Goal: Transaction & Acquisition: Purchase product/service

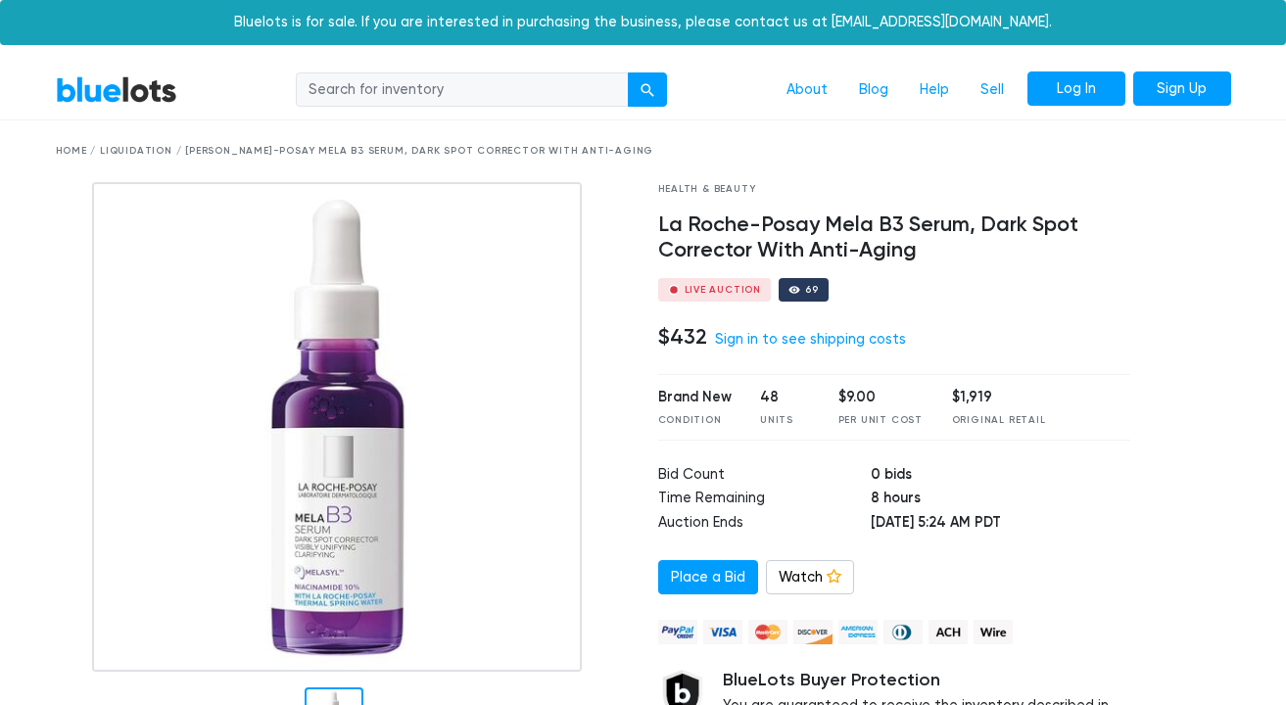
click at [1106, 86] on link "Log In" at bounding box center [1076, 88] width 98 height 35
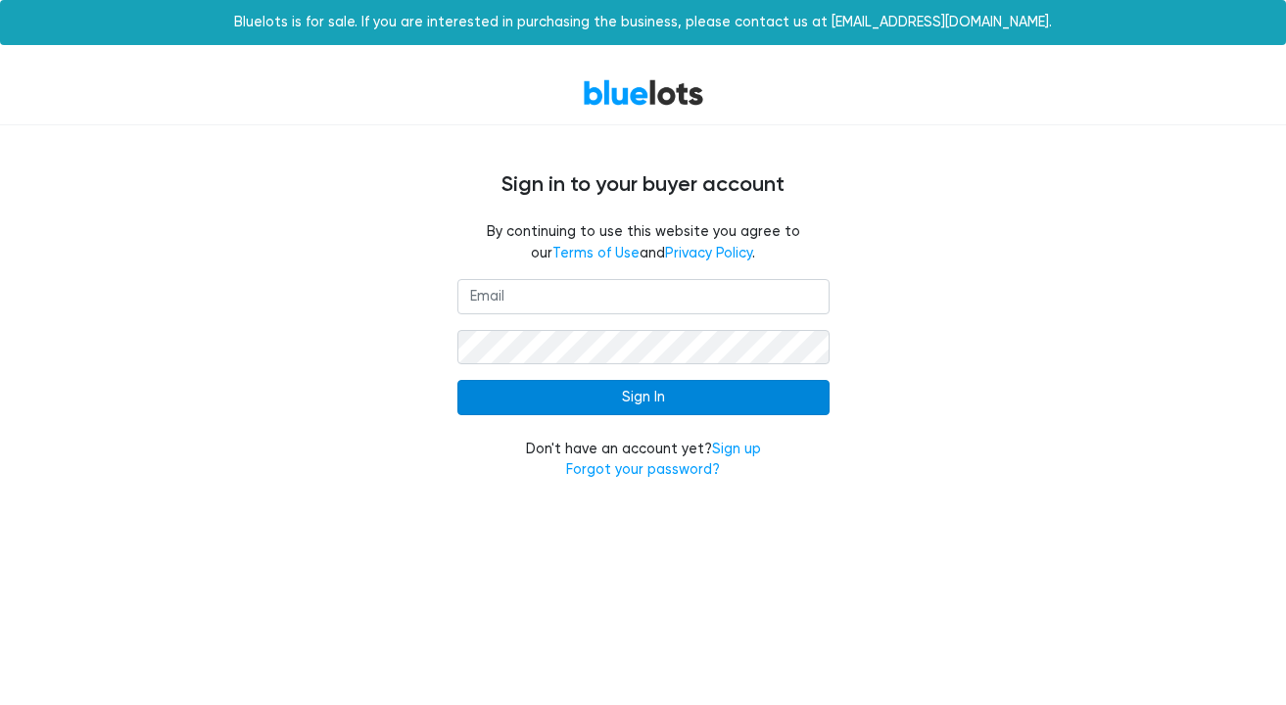
type input "[EMAIL_ADDRESS][DOMAIN_NAME]"
click at [573, 404] on input "Sign In" at bounding box center [643, 397] width 372 height 35
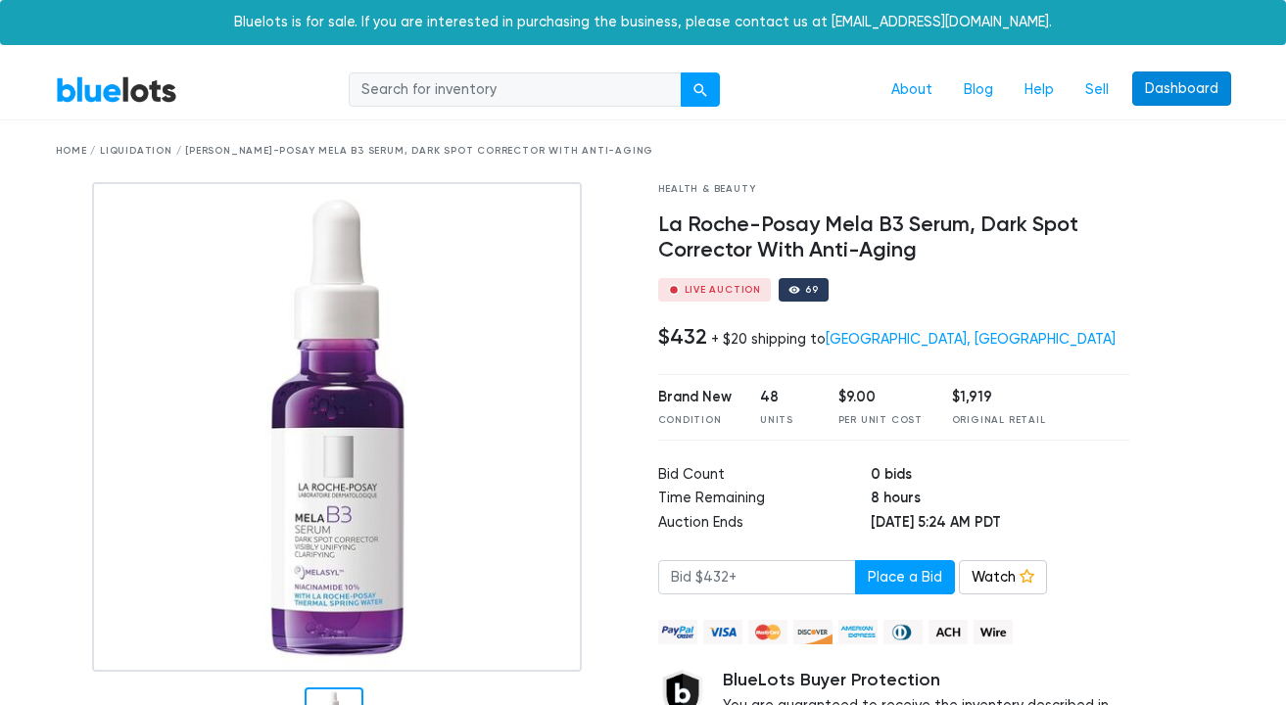
click at [1144, 93] on link "Dashboard" at bounding box center [1181, 88] width 99 height 35
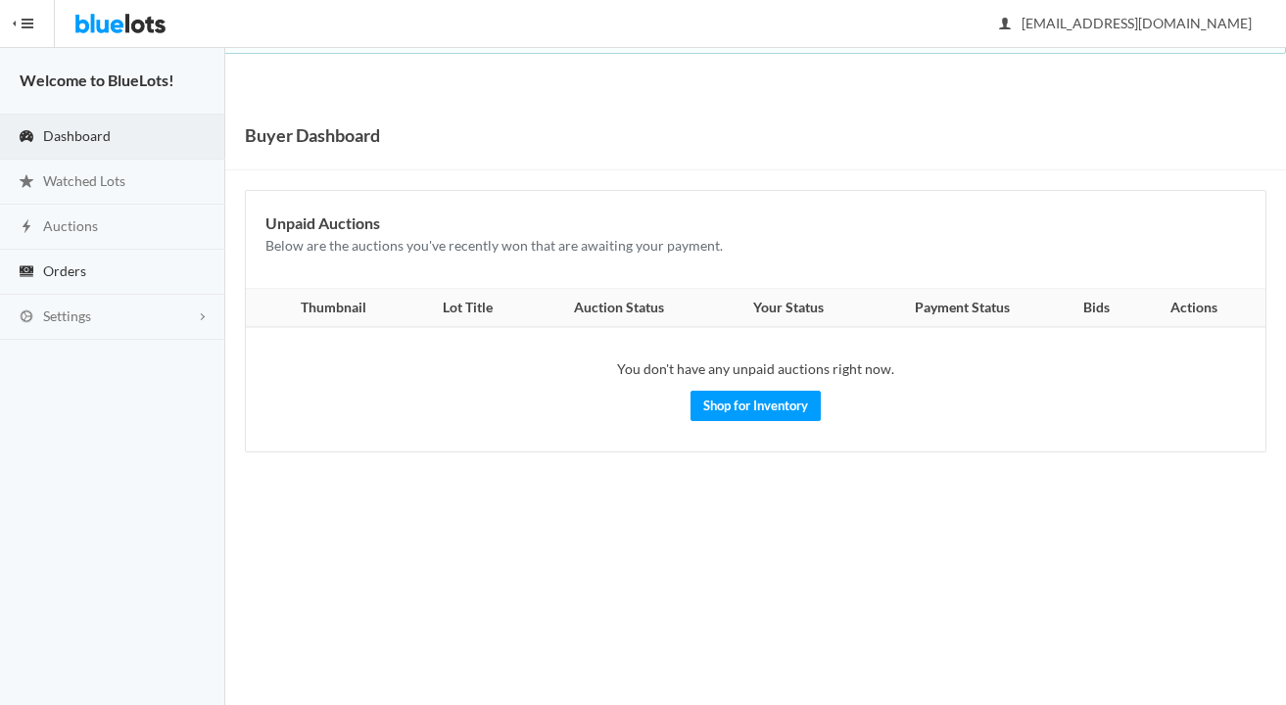
click at [145, 272] on link "Orders" at bounding box center [112, 272] width 225 height 45
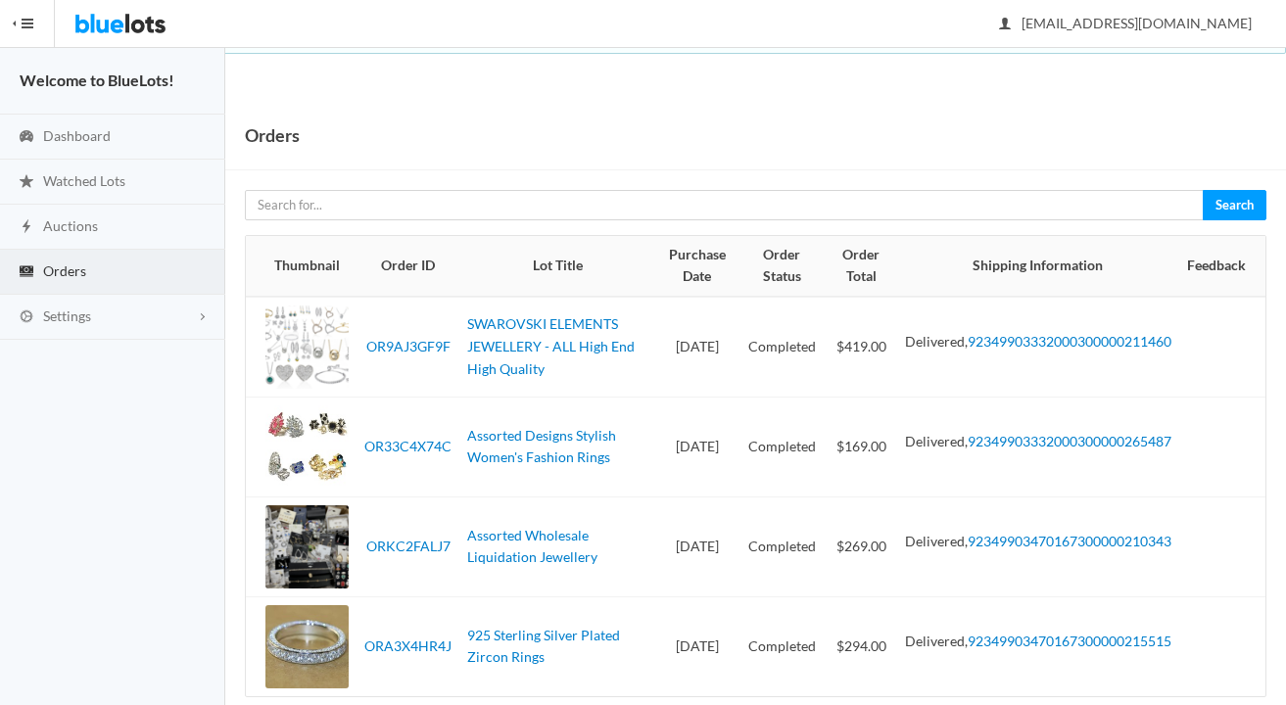
click at [124, 14] on img at bounding box center [120, 23] width 92 height 47
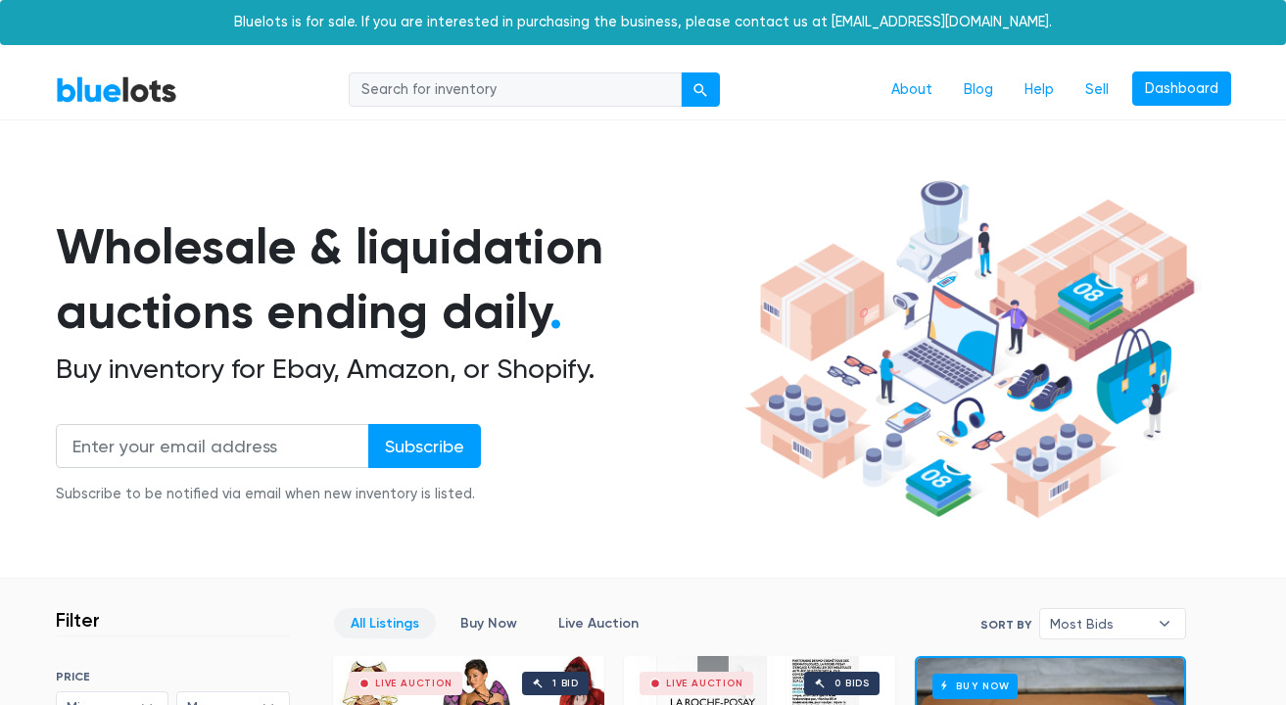
click at [465, 93] on input "search" at bounding box center [515, 89] width 333 height 35
type input "graphics"
click at [681, 72] on button "submit" at bounding box center [700, 89] width 39 height 35
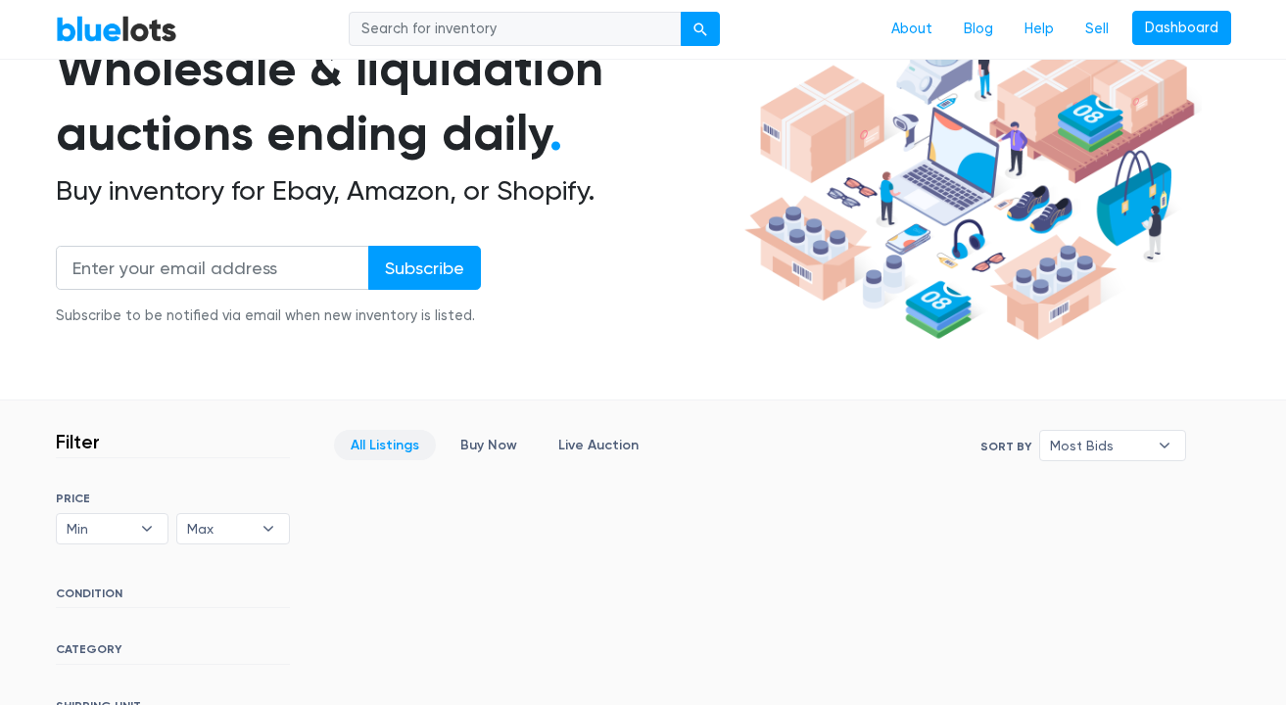
scroll to position [29, 0]
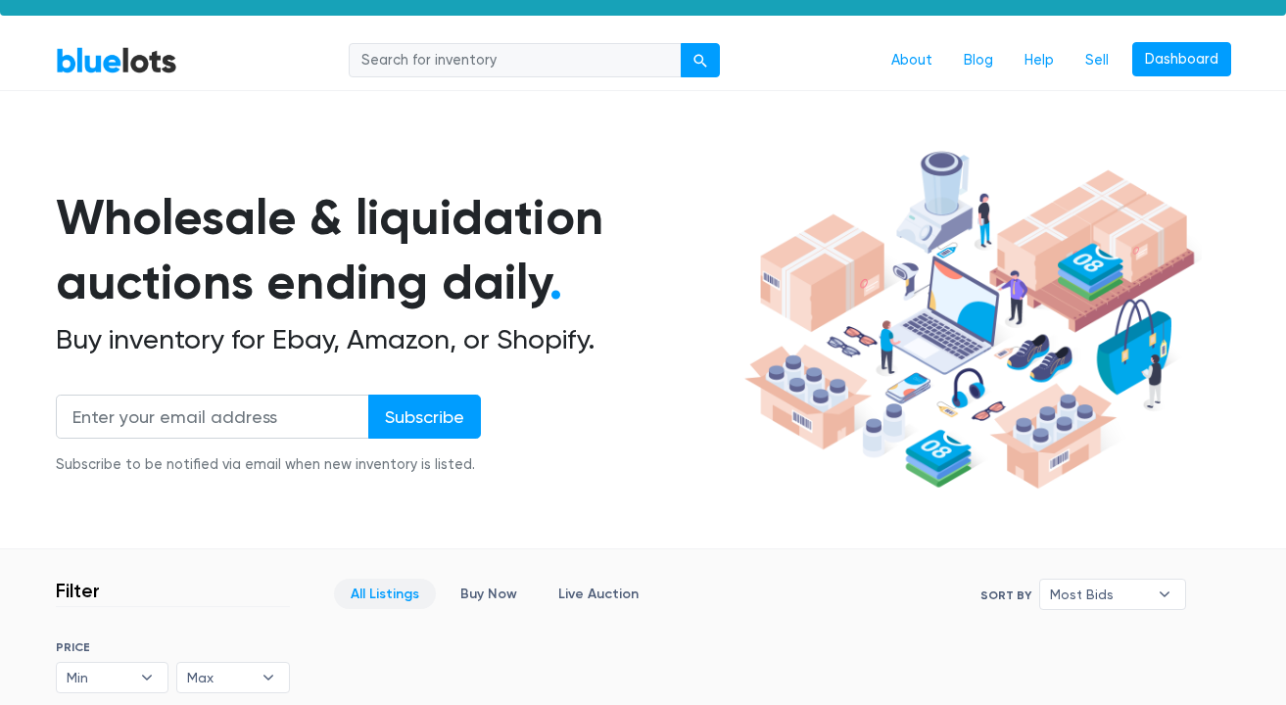
click at [118, 83] on nav "BlueLots About Blog Help Sell Dashboard" at bounding box center [643, 61] width 1286 height 60
click at [122, 67] on link "BlueLots" at bounding box center [116, 60] width 121 height 28
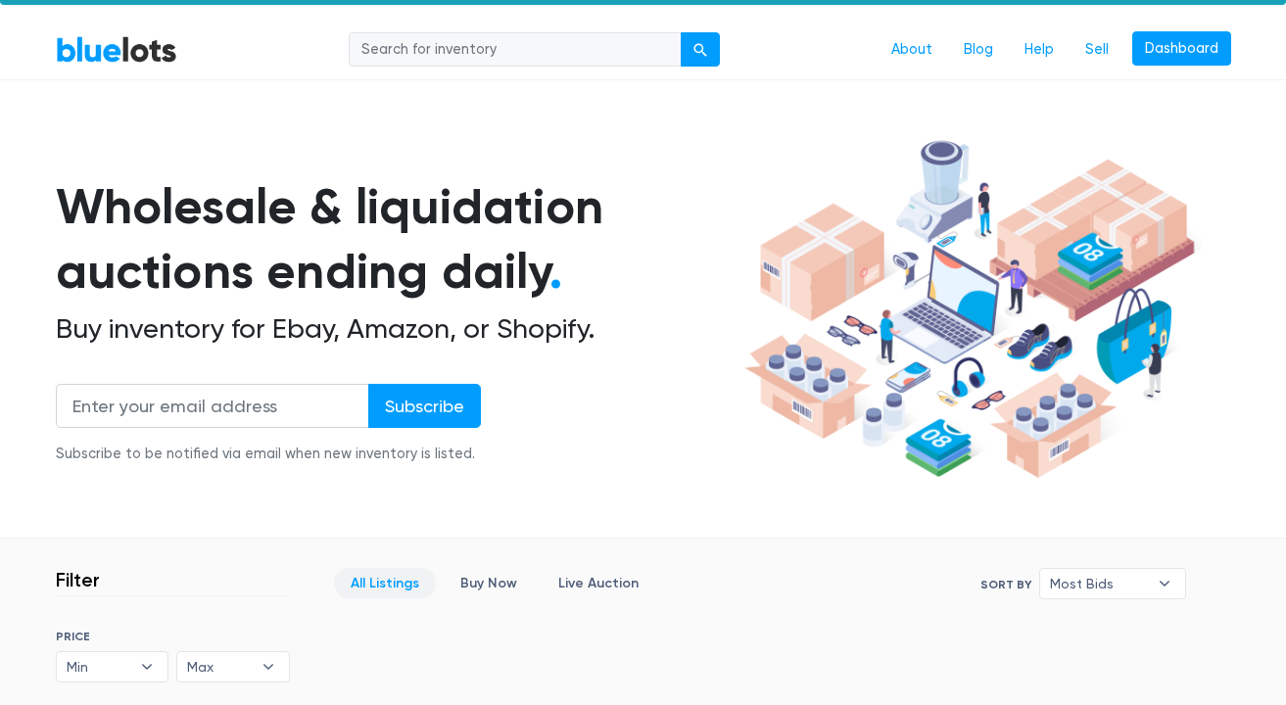
scroll to position [38, 0]
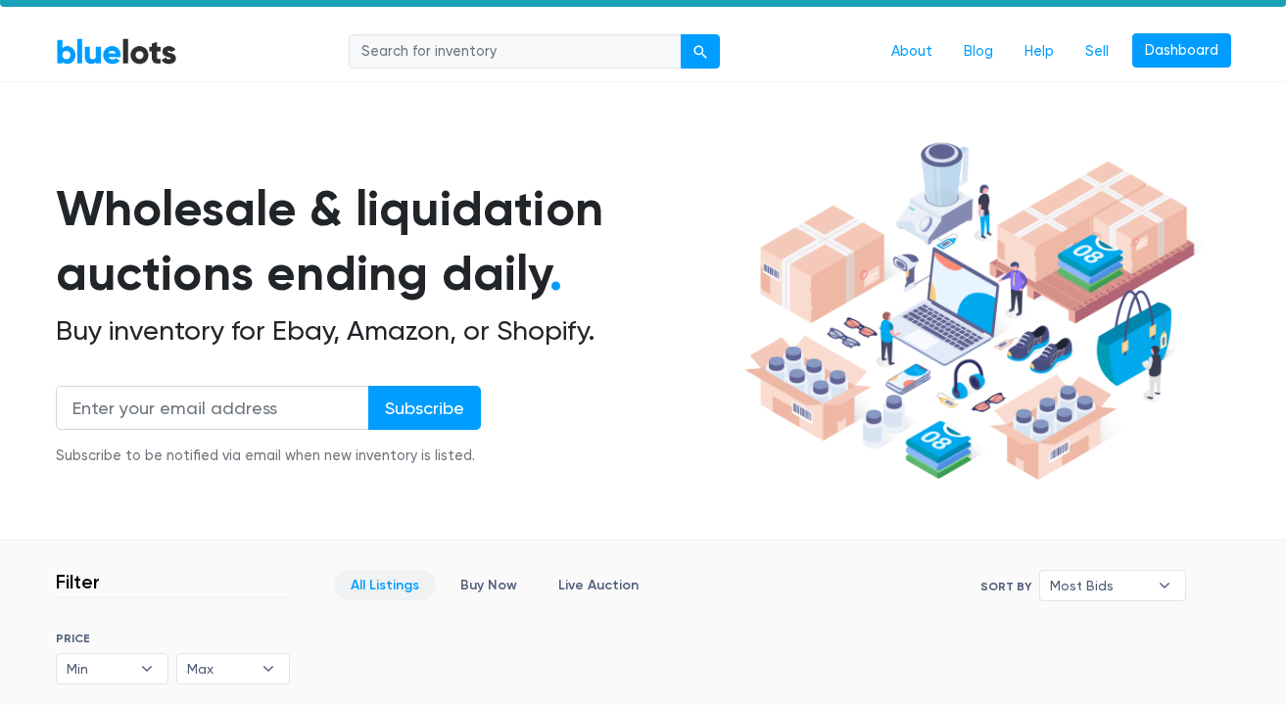
click at [149, 54] on link "BlueLots" at bounding box center [116, 51] width 121 height 28
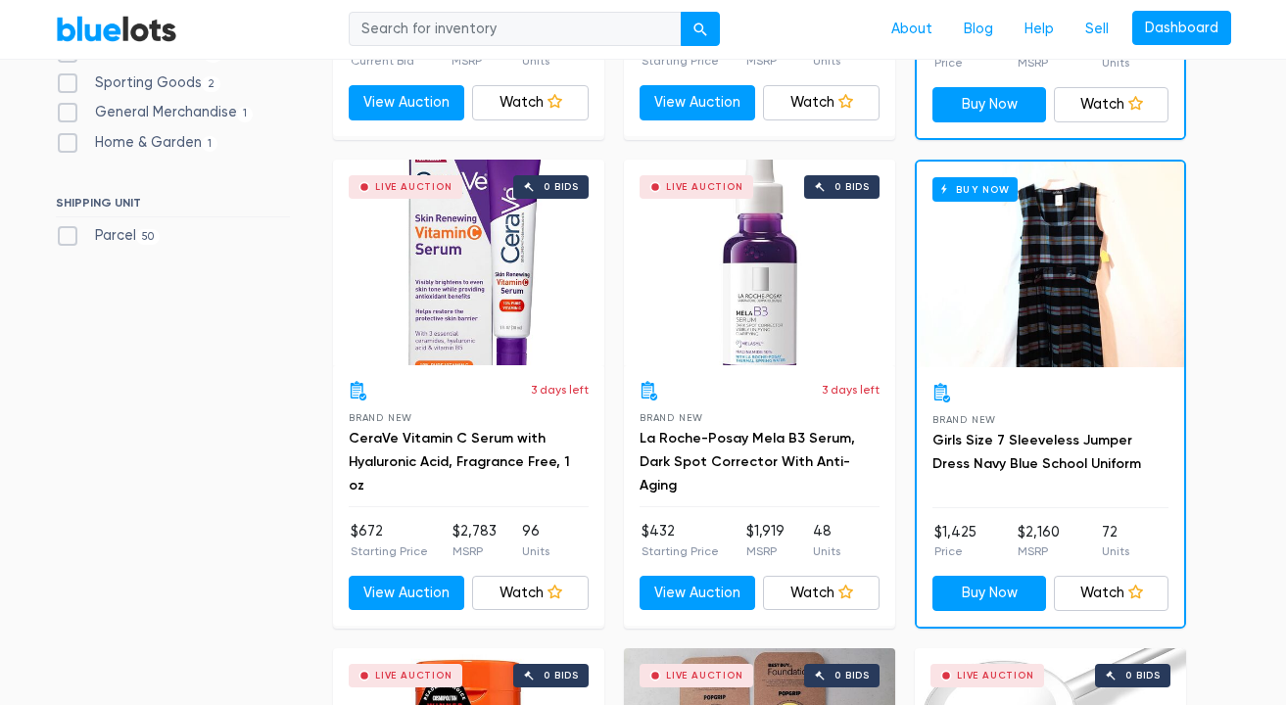
scroll to position [932, 0]
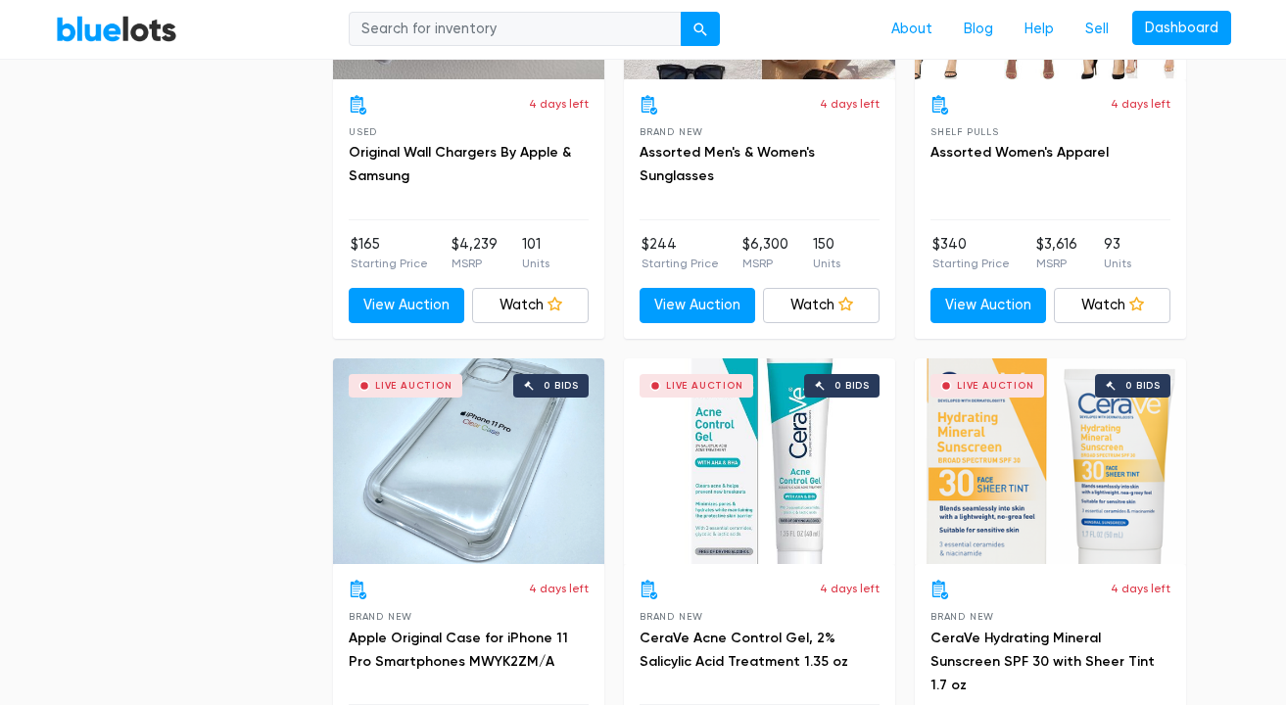
scroll to position [3216, 0]
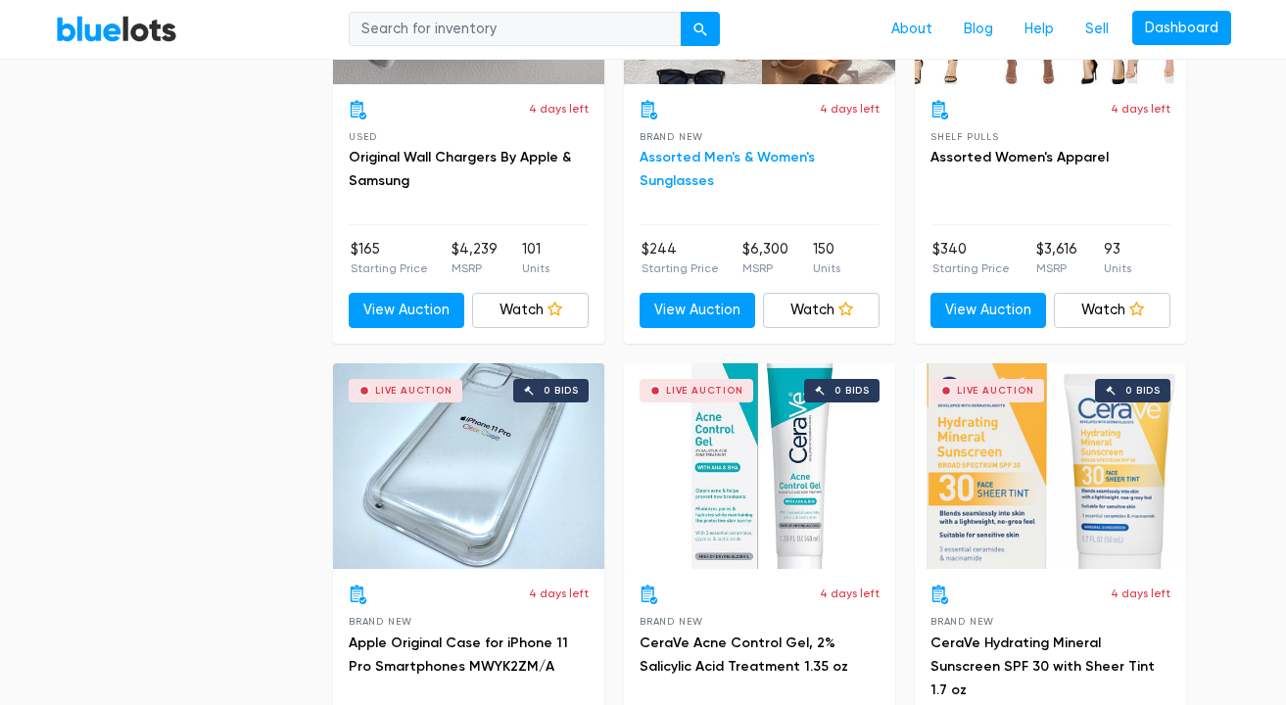
click at [734, 150] on link "Assorted Men's & Women's Sunglasses" at bounding box center [727, 169] width 175 height 40
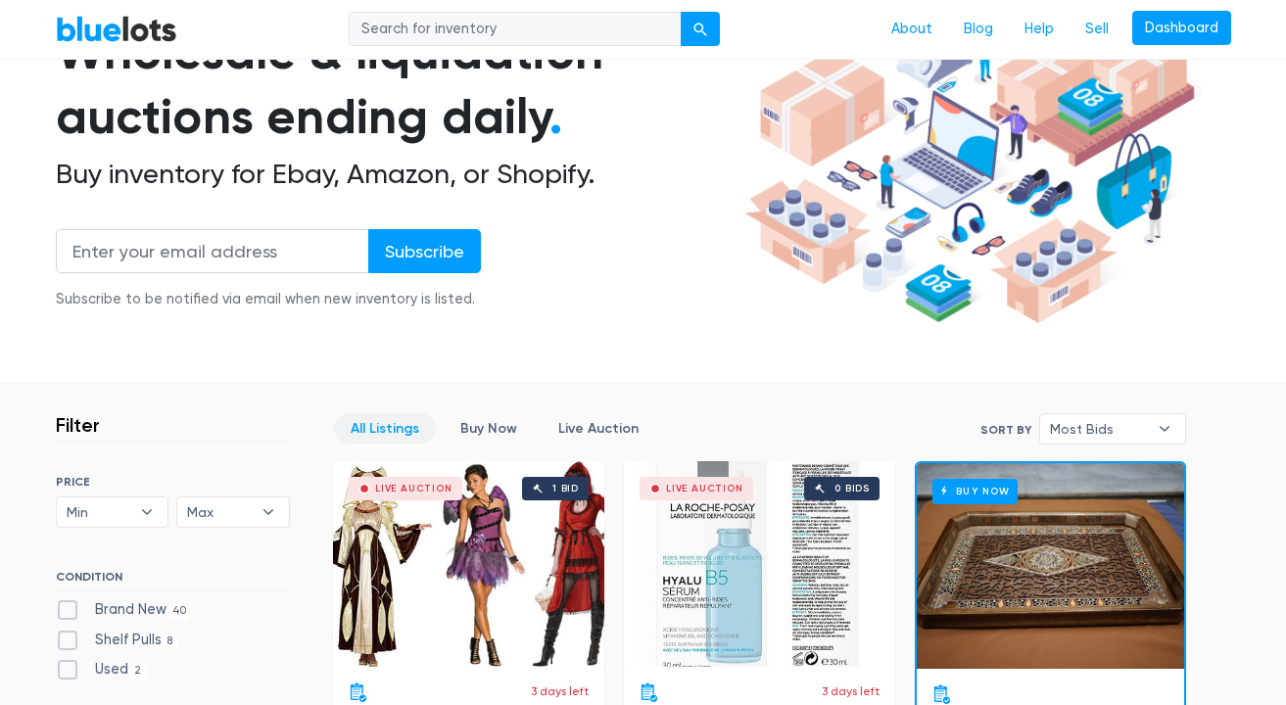
scroll to position [481, 0]
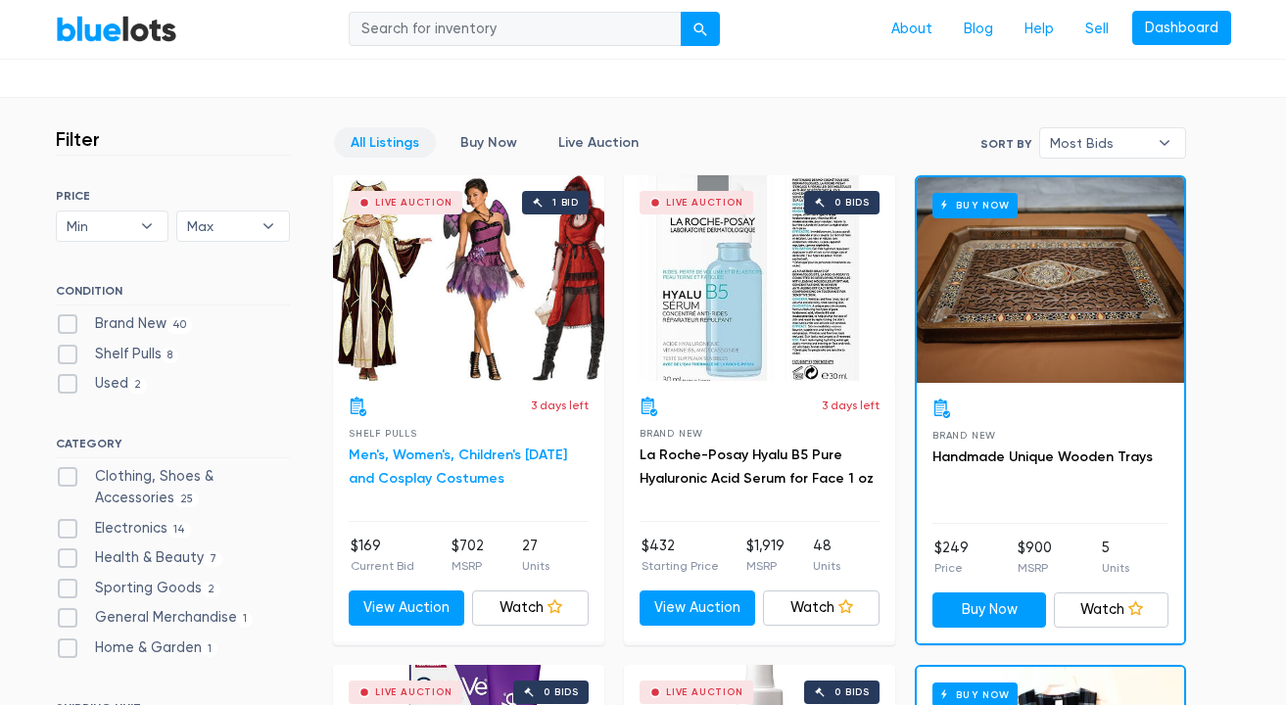
click at [440, 482] on link "Men's, Women's, Children's Halloween and Cosplay Costumes" at bounding box center [458, 467] width 218 height 40
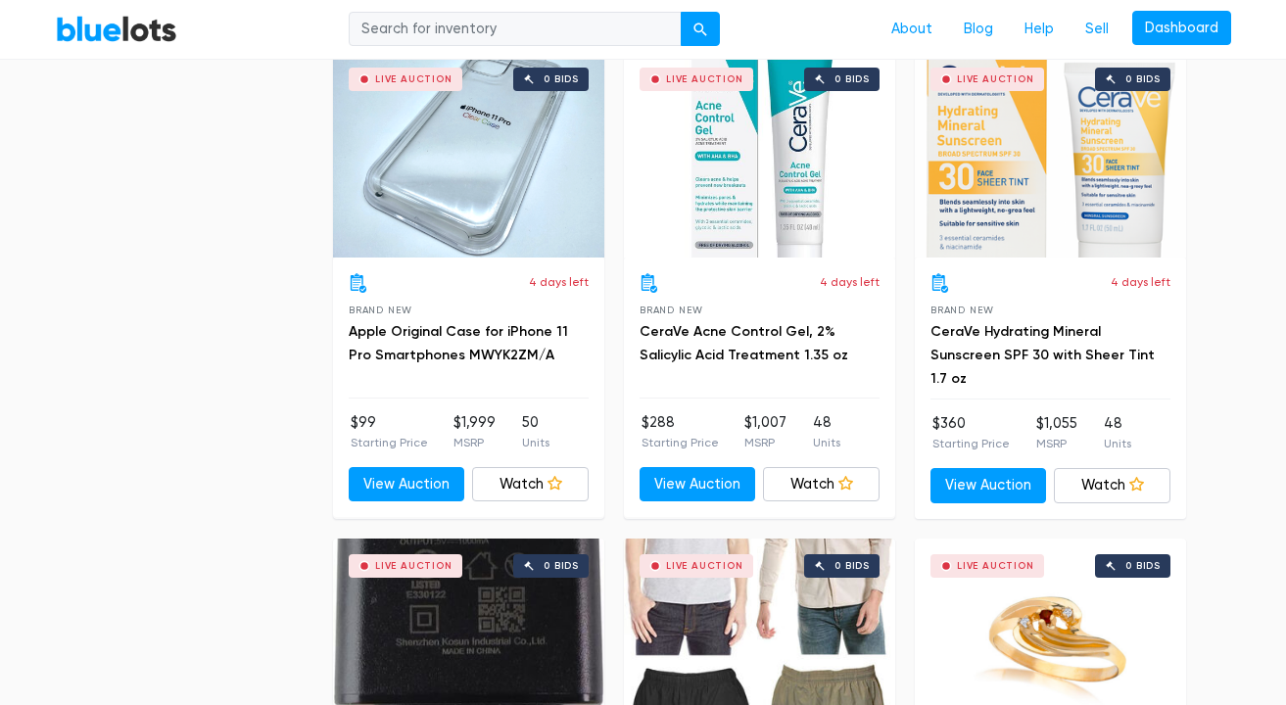
scroll to position [3849, 0]
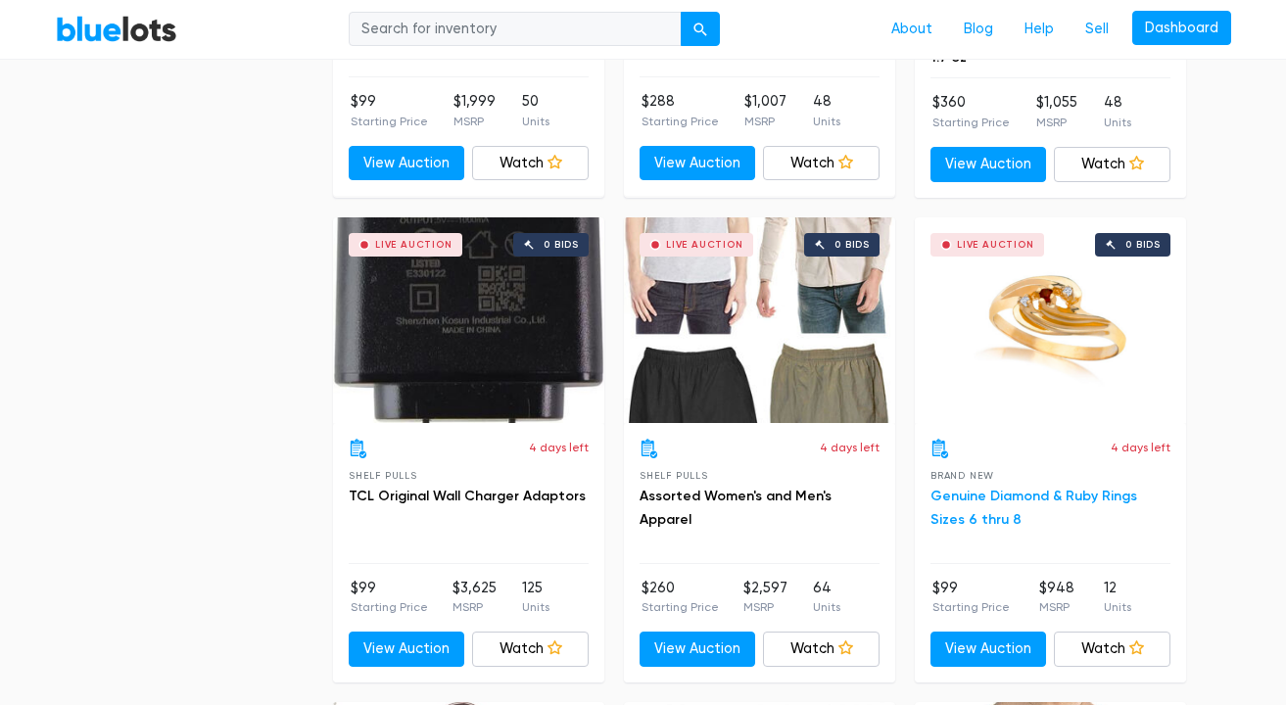
click at [960, 498] on link "Genuine Diamond & Ruby Rings Sizes 6 thru 8" at bounding box center [1033, 508] width 207 height 40
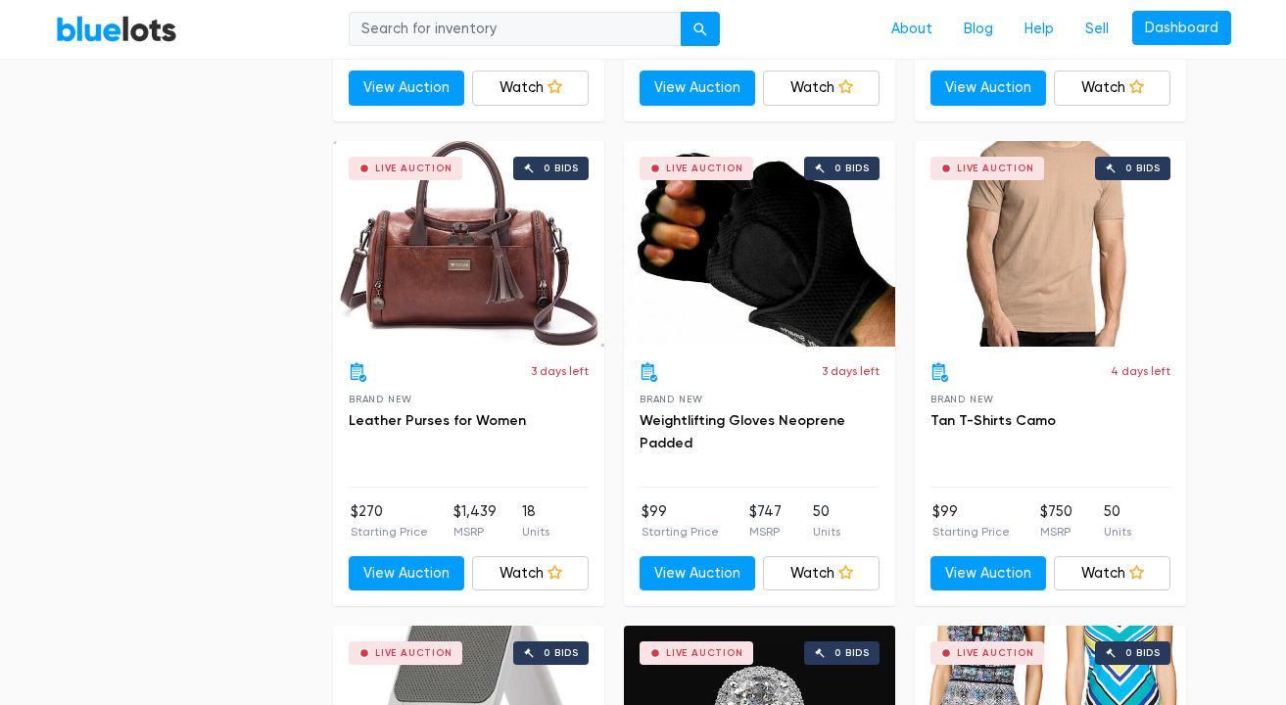
scroll to position [4769, 0]
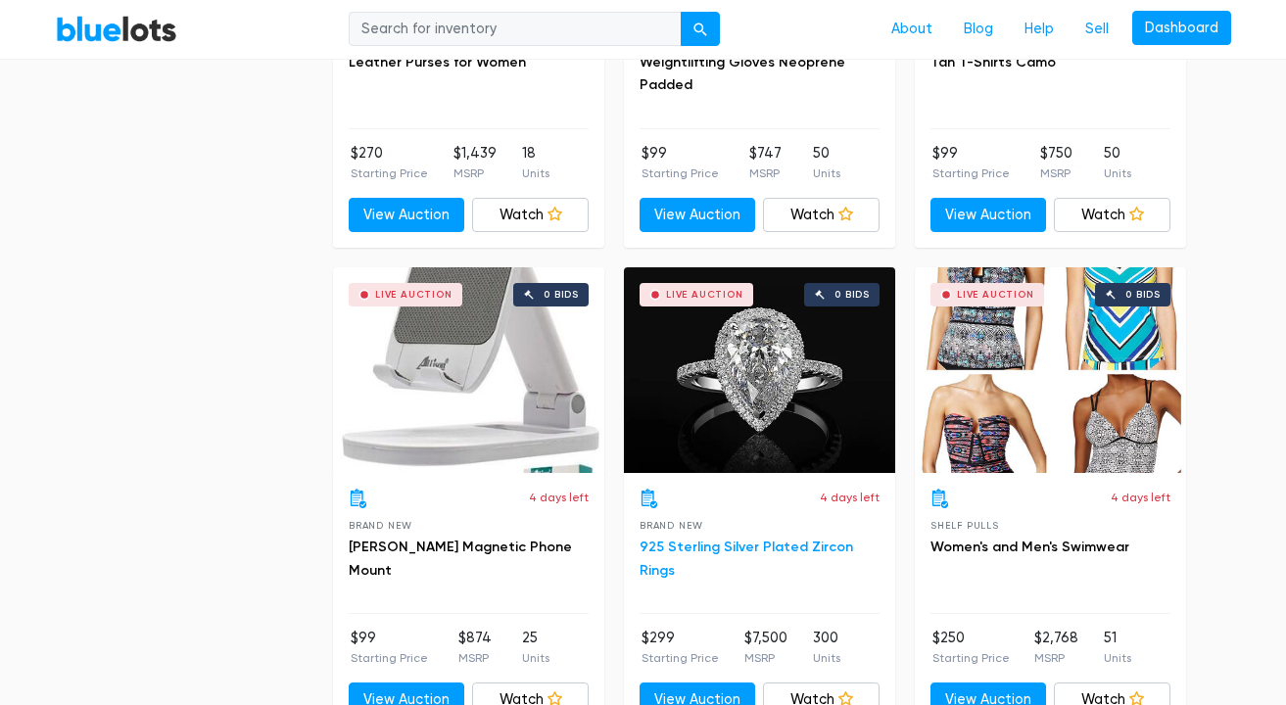
click at [835, 550] on link "925 Sterling Silver Plated Zircon Rings" at bounding box center [747, 559] width 214 height 40
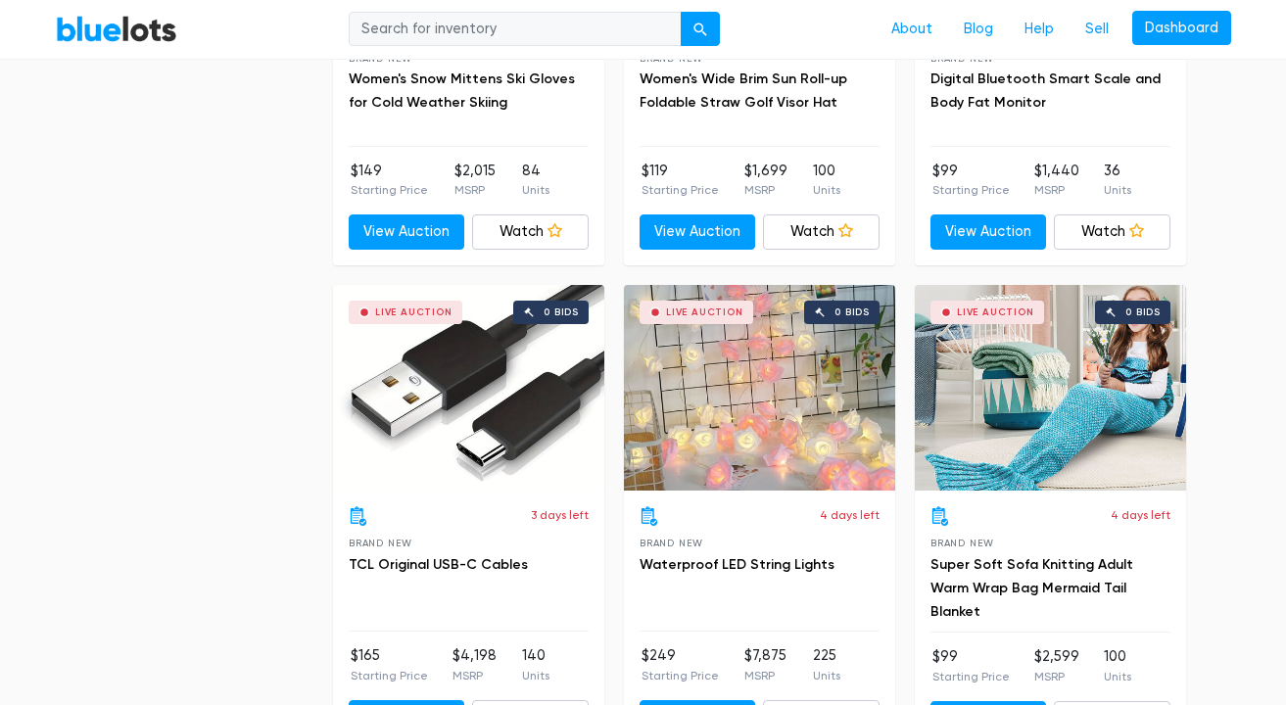
scroll to position [6718, 0]
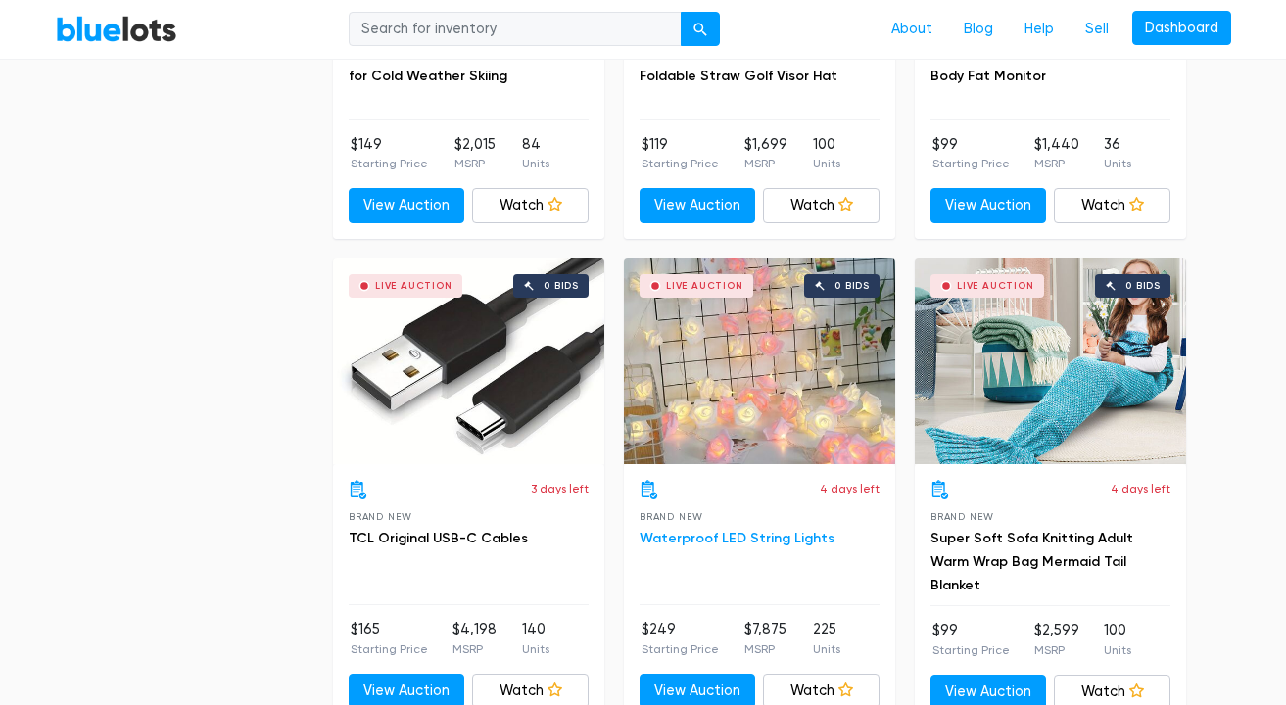
click at [789, 530] on link "Waterproof LED String Lights" at bounding box center [737, 538] width 195 height 17
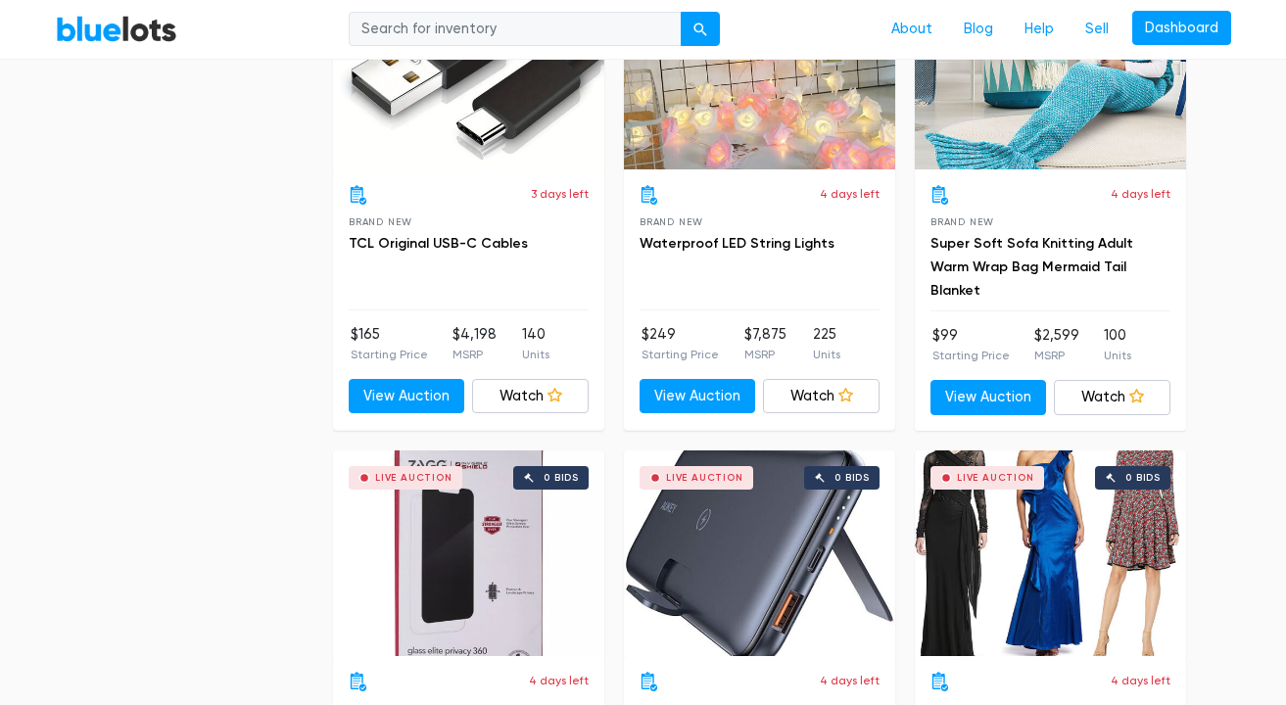
scroll to position [6862, 0]
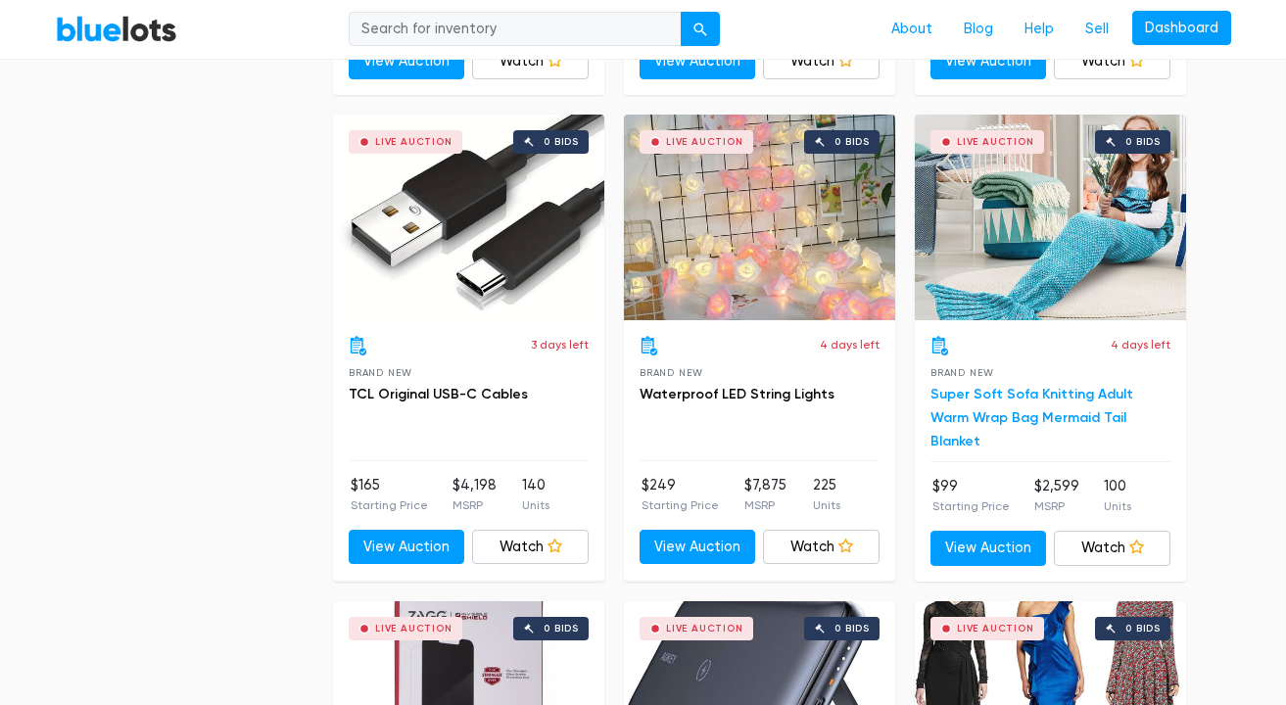
click at [1078, 395] on link "Super Soft Sofa Knitting Adult Warm Wrap Bag Mermaid Tail Blanket" at bounding box center [1031, 418] width 203 height 64
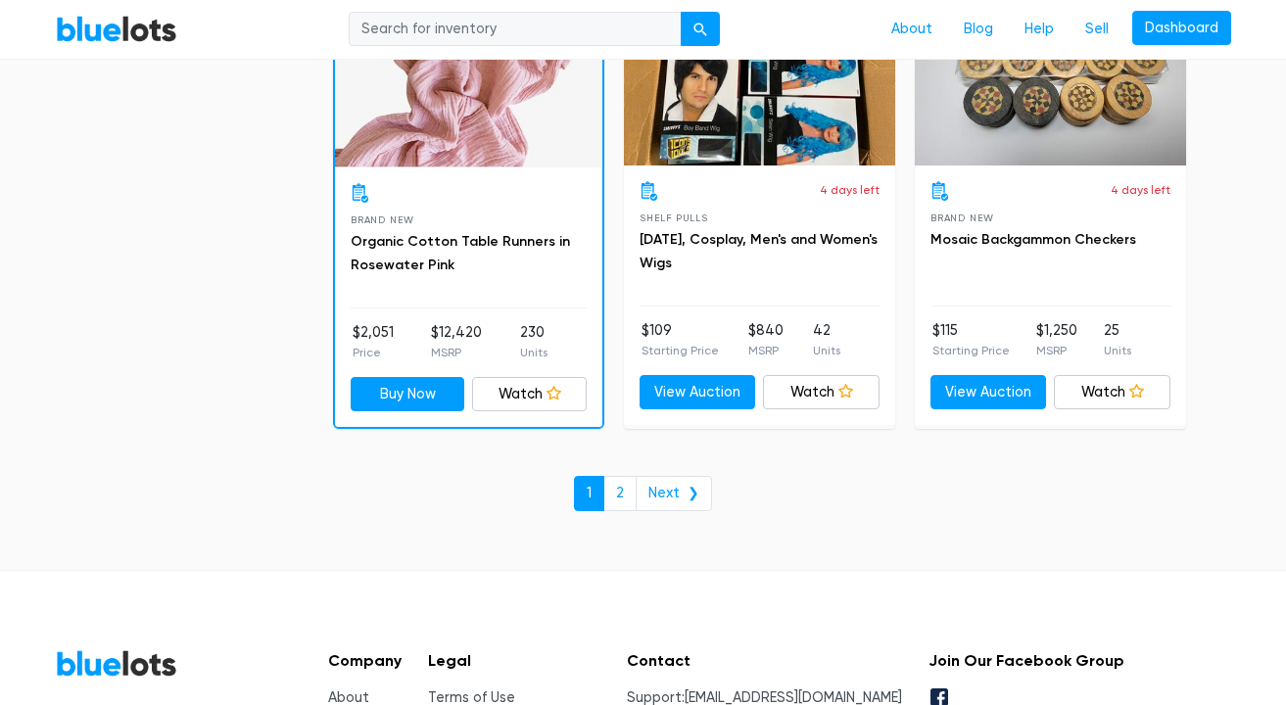
scroll to position [8519, 0]
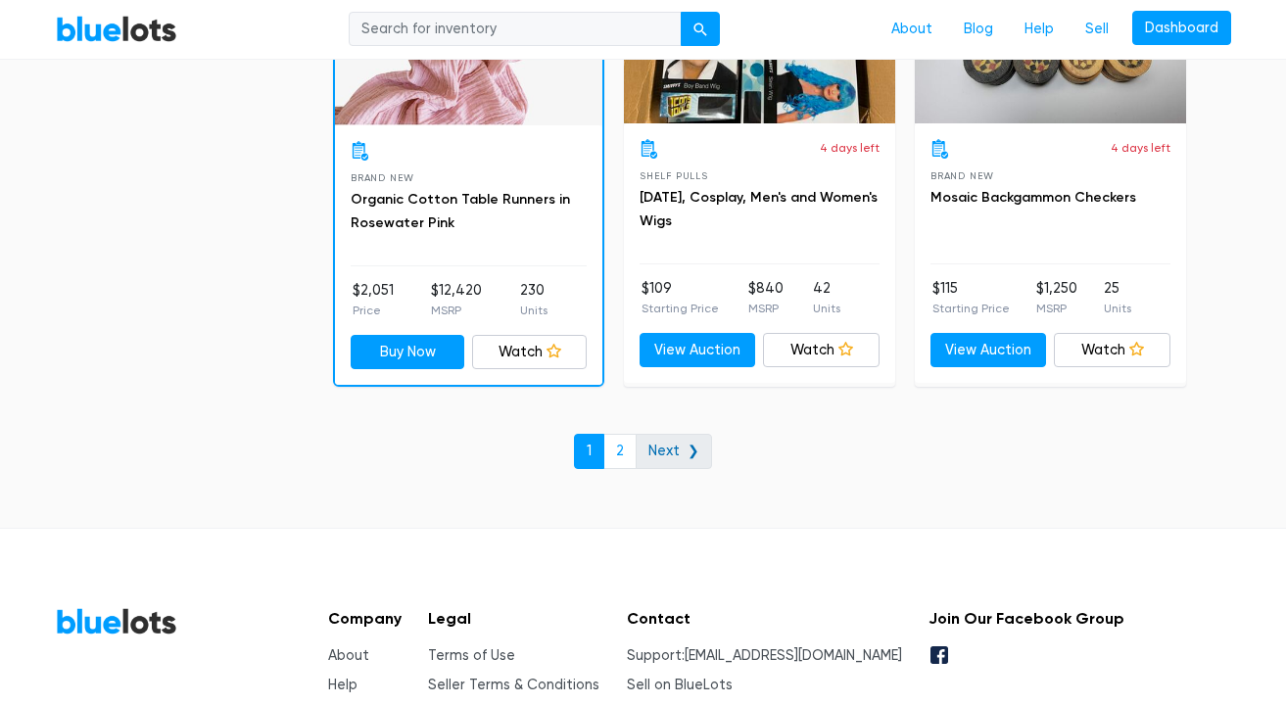
click at [660, 446] on link "Next ❯" at bounding box center [674, 451] width 76 height 35
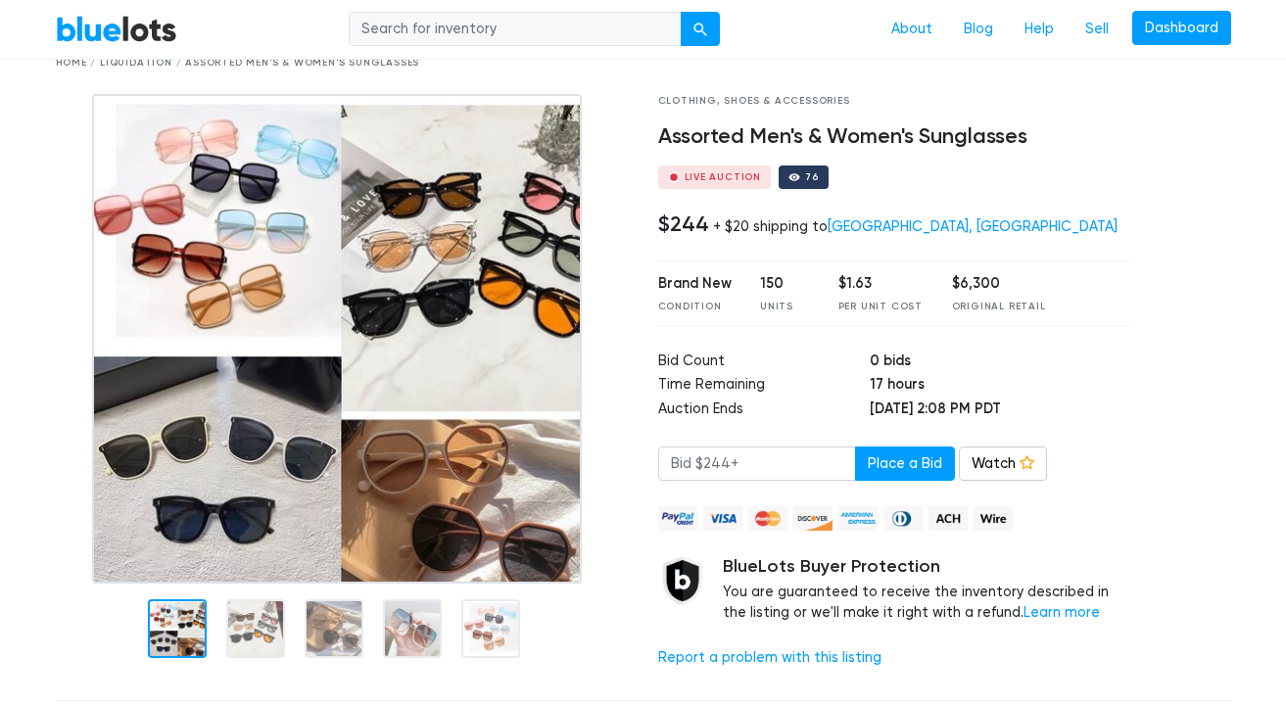
scroll to position [170, 0]
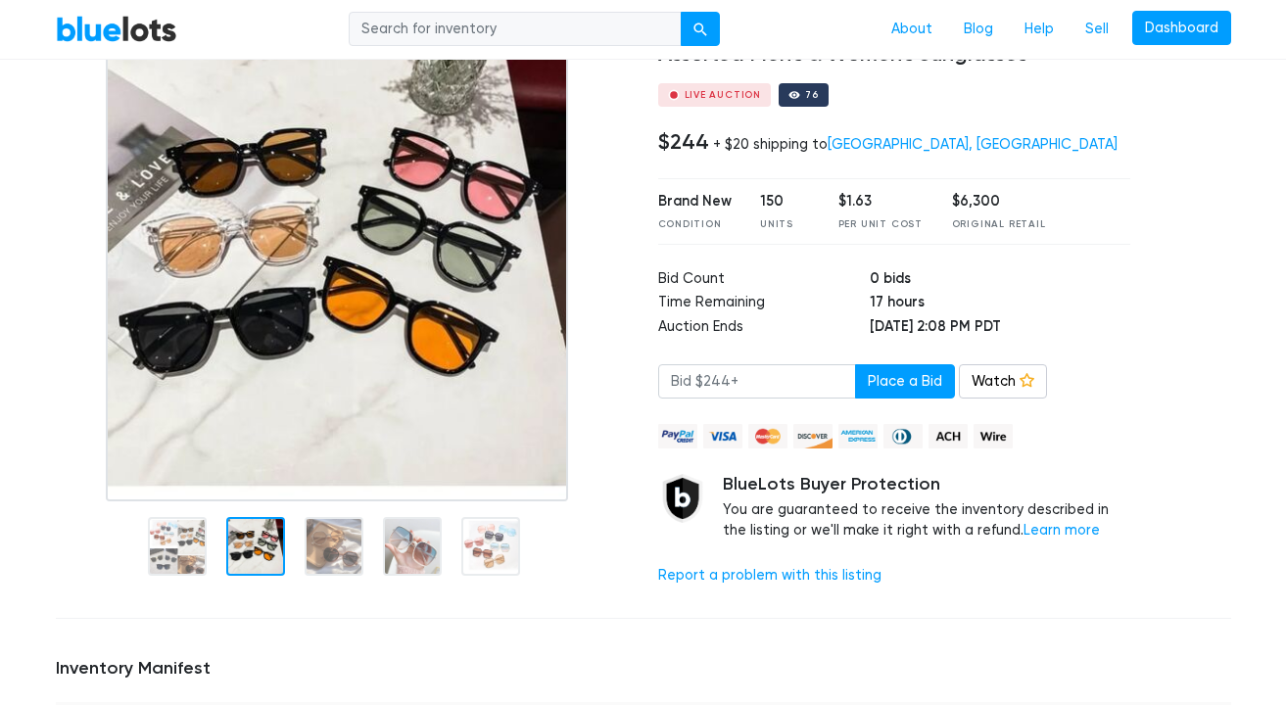
click at [255, 551] on div at bounding box center [255, 546] width 59 height 59
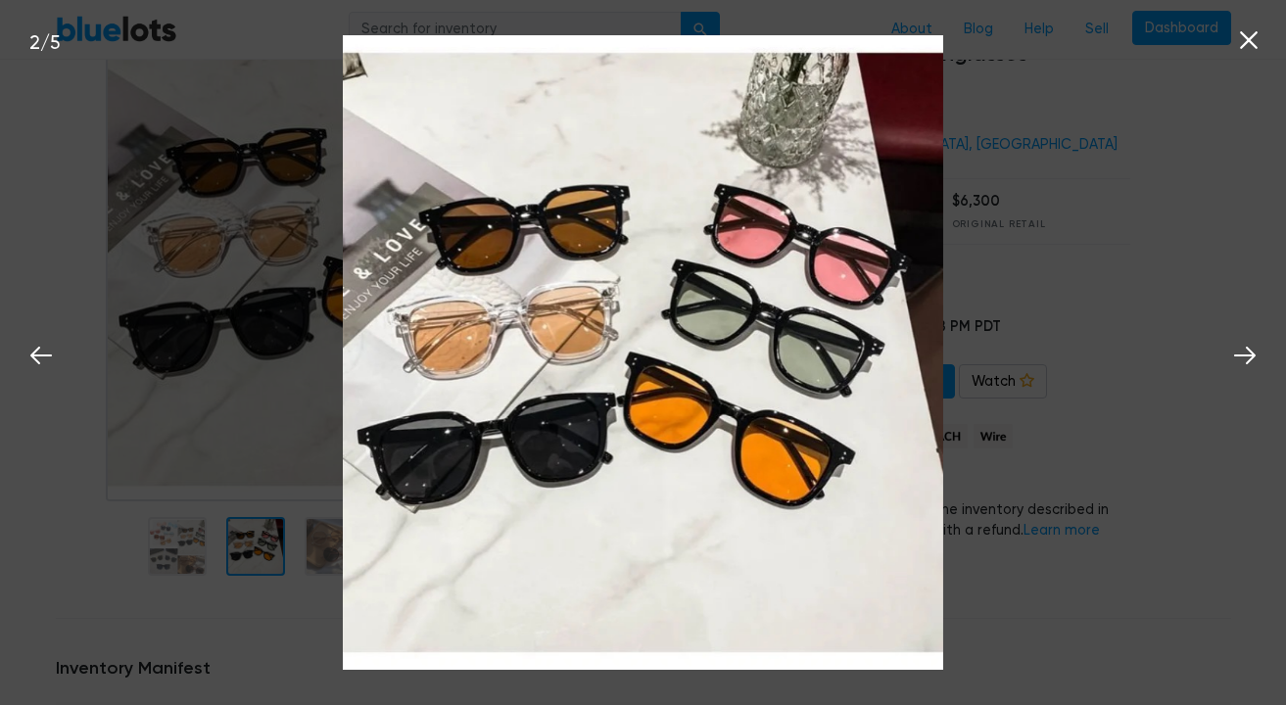
click at [261, 603] on div "2 / 5" at bounding box center [643, 352] width 1286 height 705
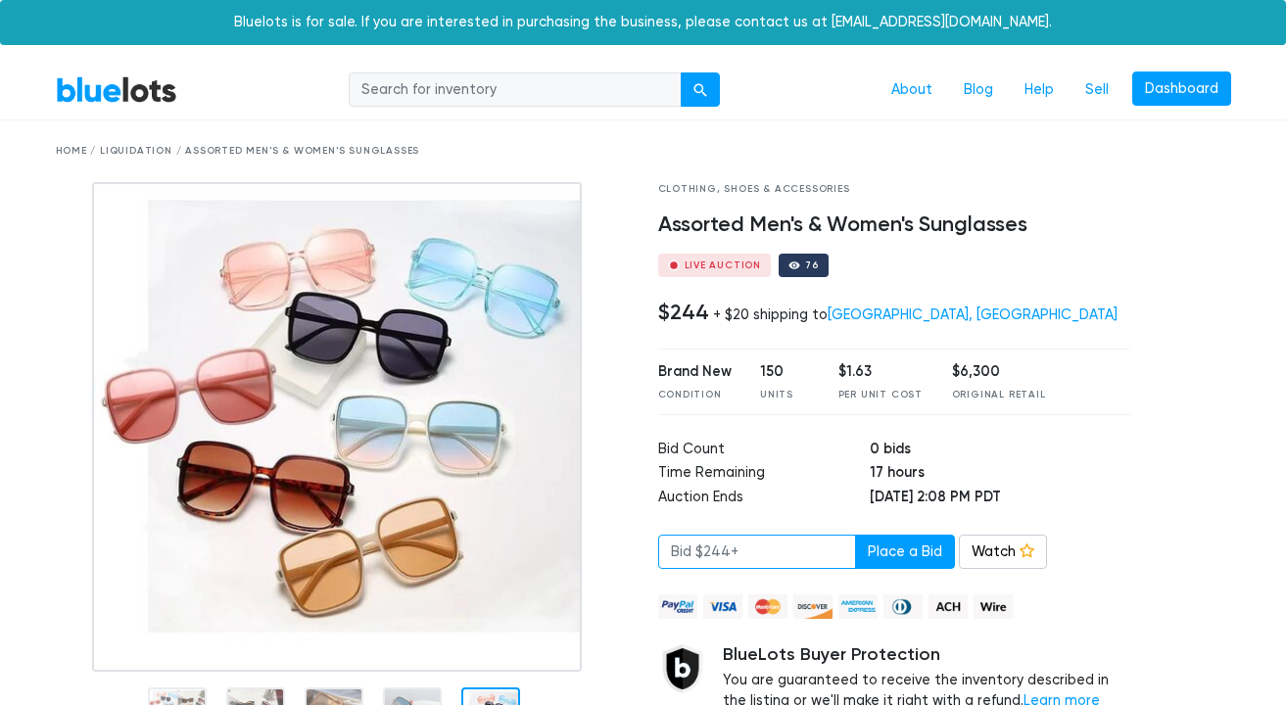
click at [755, 550] on input "number" at bounding box center [757, 552] width 198 height 35
type input "244"
click at [868, 545] on button "Place a Bid" at bounding box center [905, 552] width 100 height 35
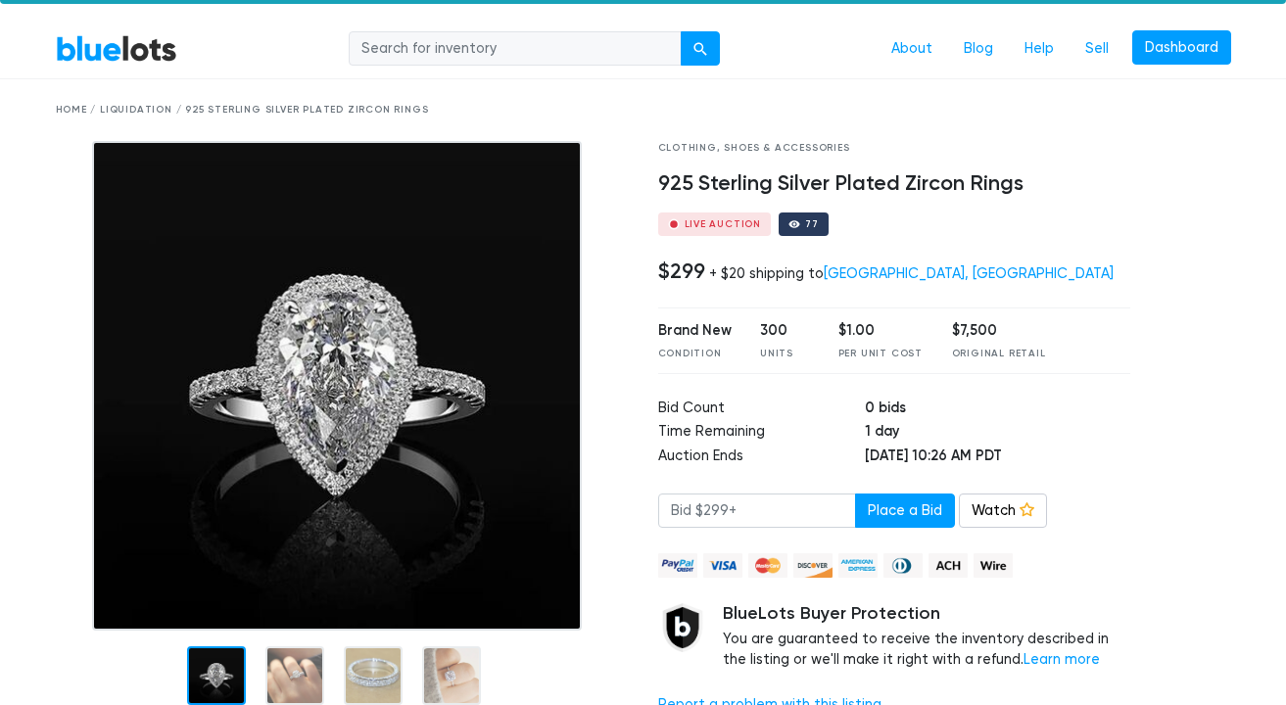
scroll to position [77, 0]
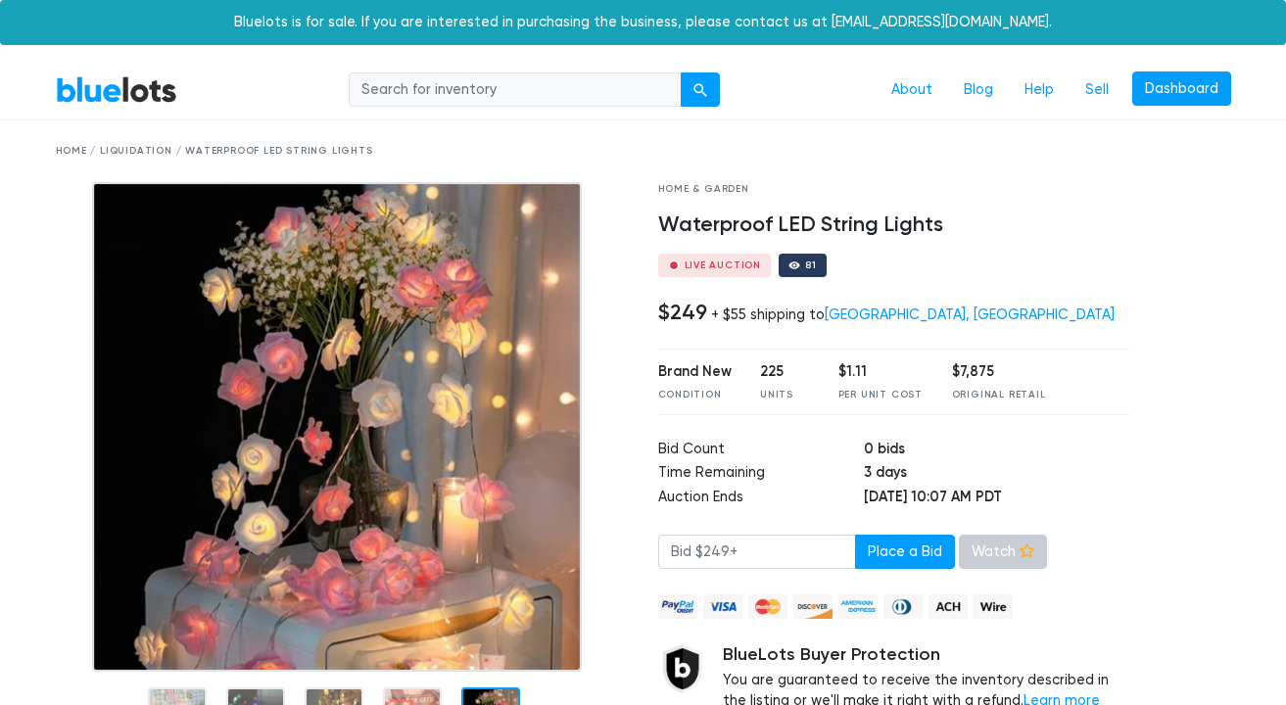
click at [978, 544] on link "Watch" at bounding box center [1003, 552] width 88 height 35
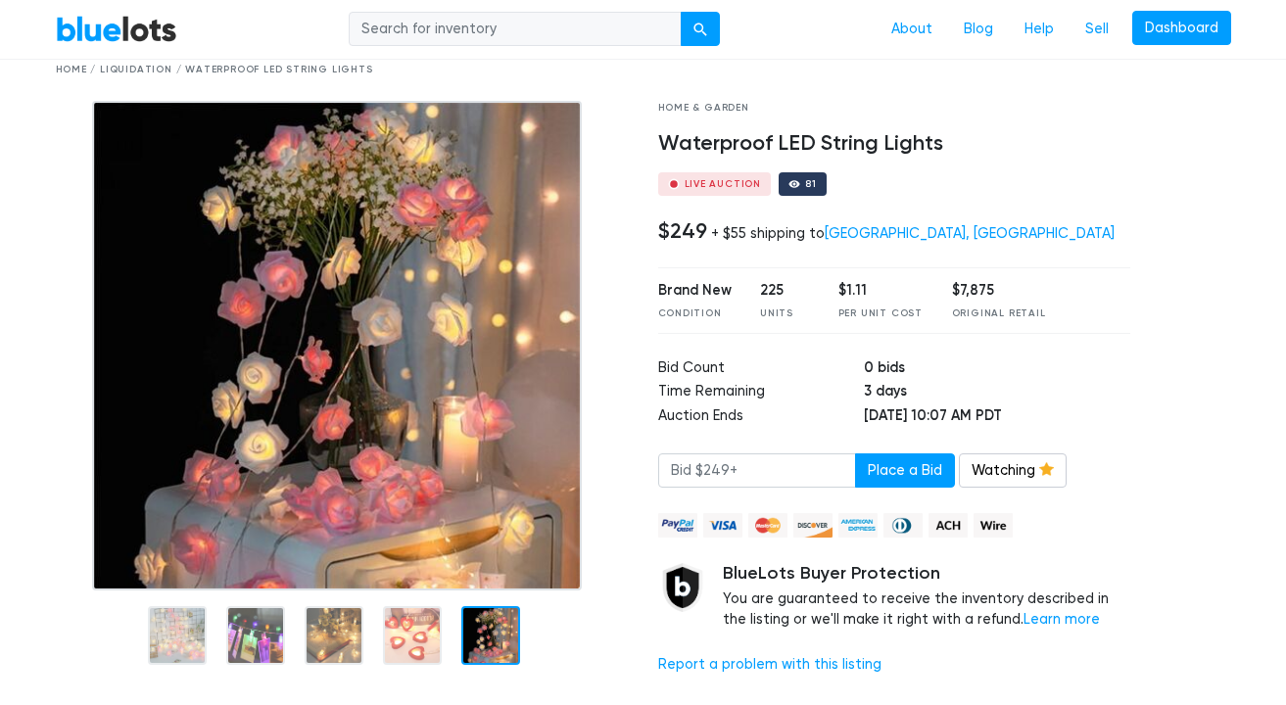
scroll to position [83, 0]
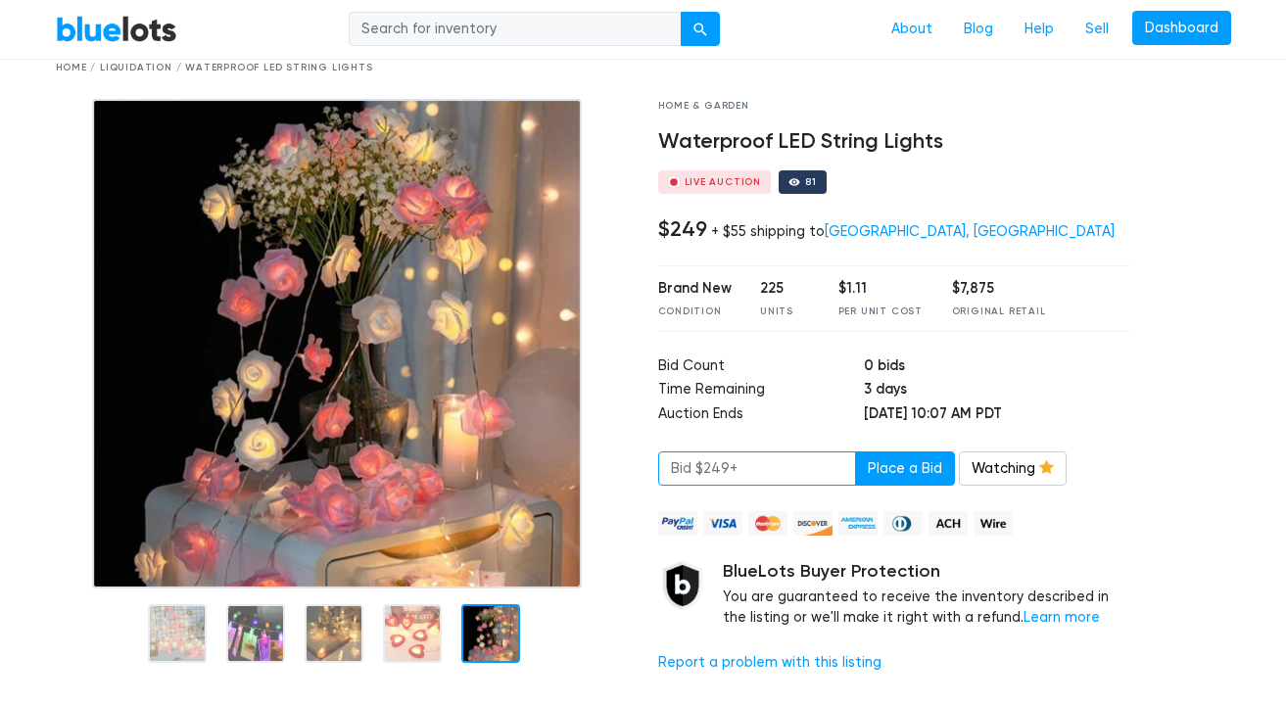
click at [761, 483] on input "number" at bounding box center [757, 469] width 198 height 35
type input "249"
click at [890, 470] on button "Place a Bid" at bounding box center [905, 469] width 100 height 35
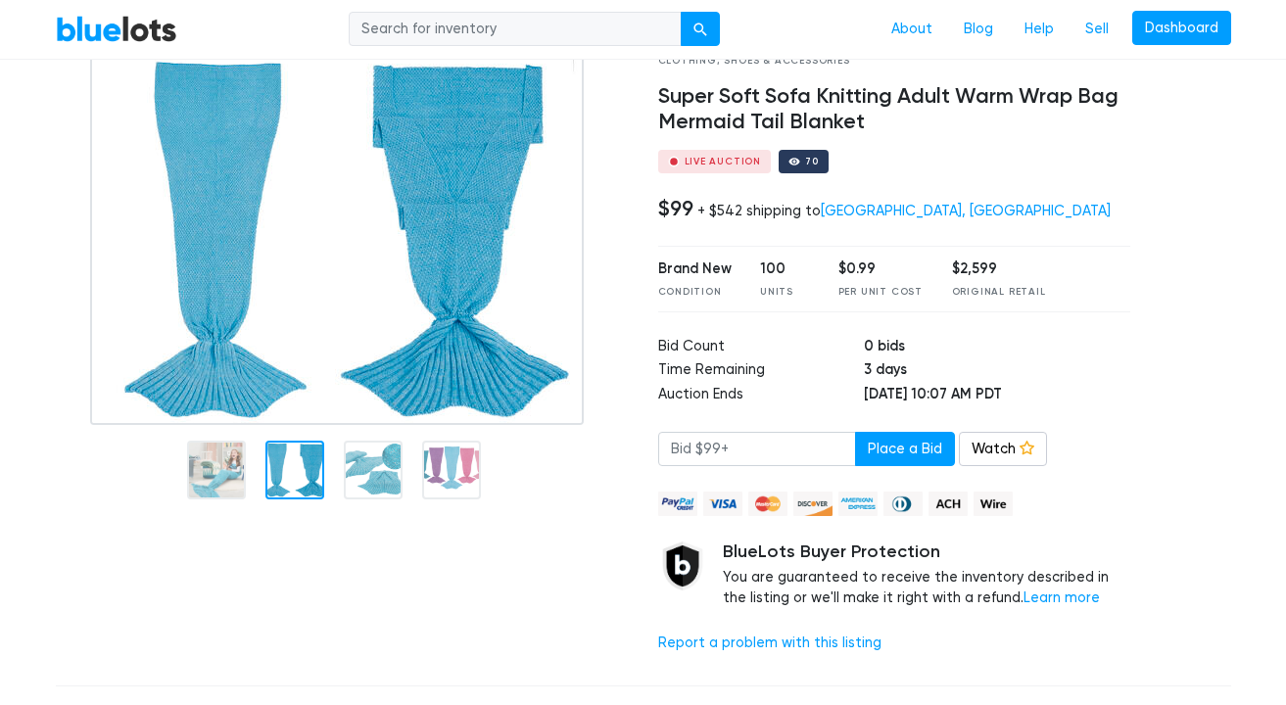
scroll to position [113, 0]
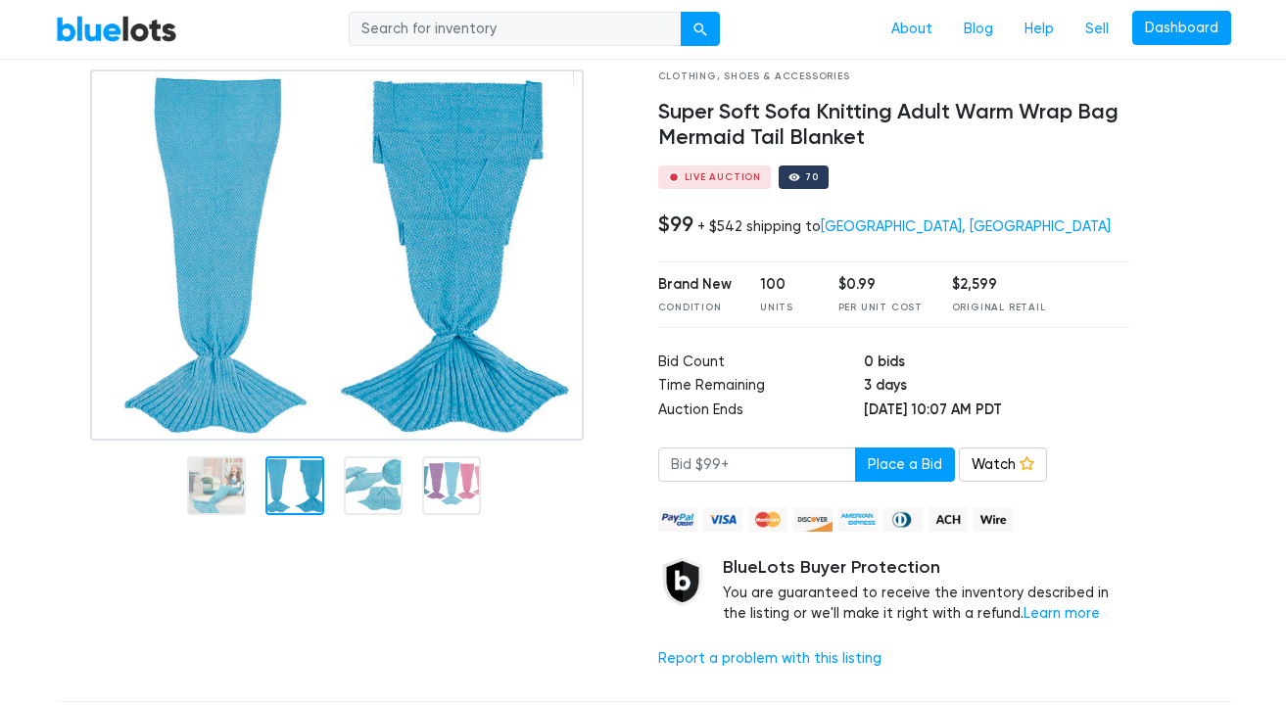
click at [463, 200] on img at bounding box center [337, 255] width 494 height 371
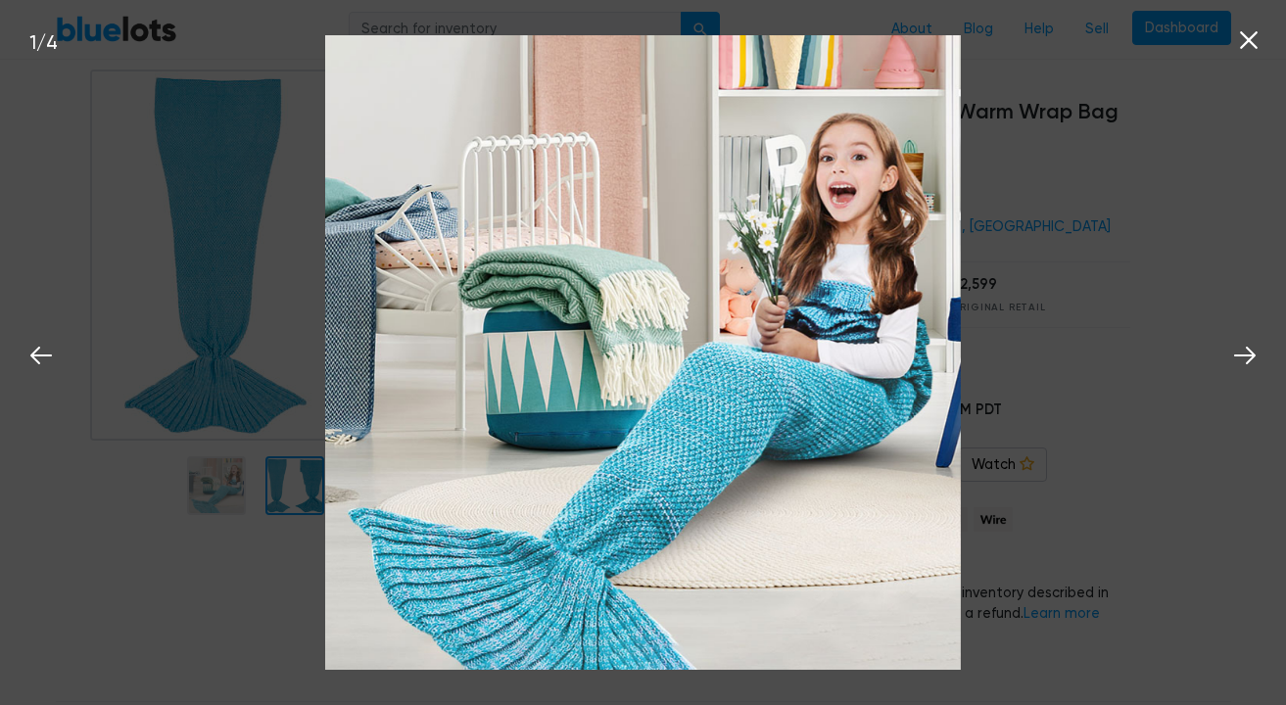
click at [1043, 238] on div "1 / 4" at bounding box center [643, 352] width 1286 height 705
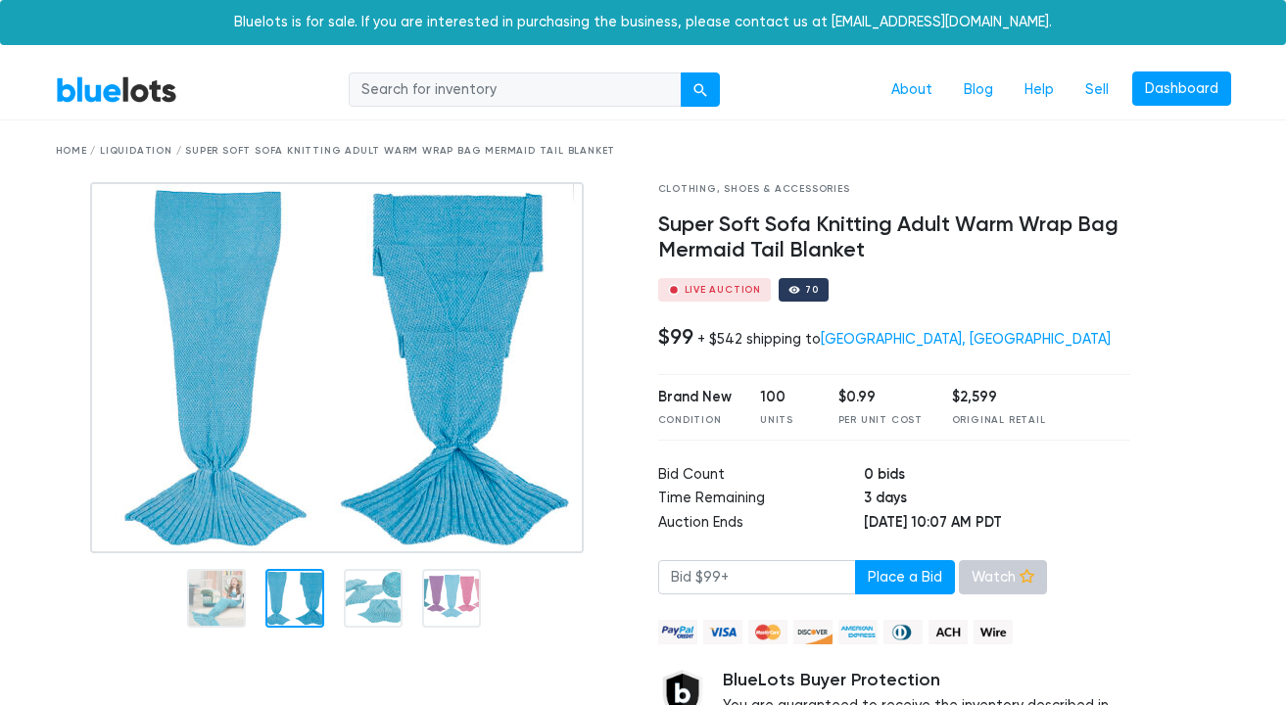
click at [999, 562] on link "Watch" at bounding box center [1003, 577] width 88 height 35
click at [756, 572] on input "number" at bounding box center [757, 577] width 198 height 35
type input "99"
click at [864, 577] on button "Place a Bid" at bounding box center [905, 577] width 100 height 35
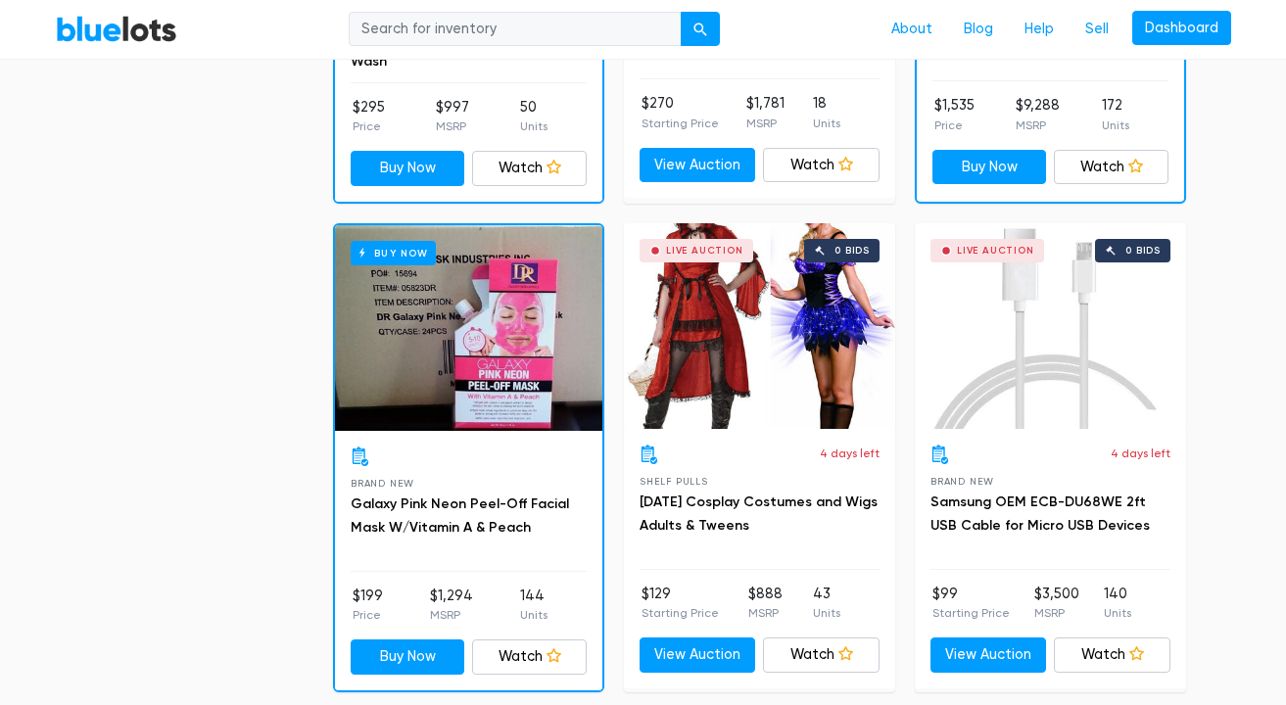
scroll to position [976, 0]
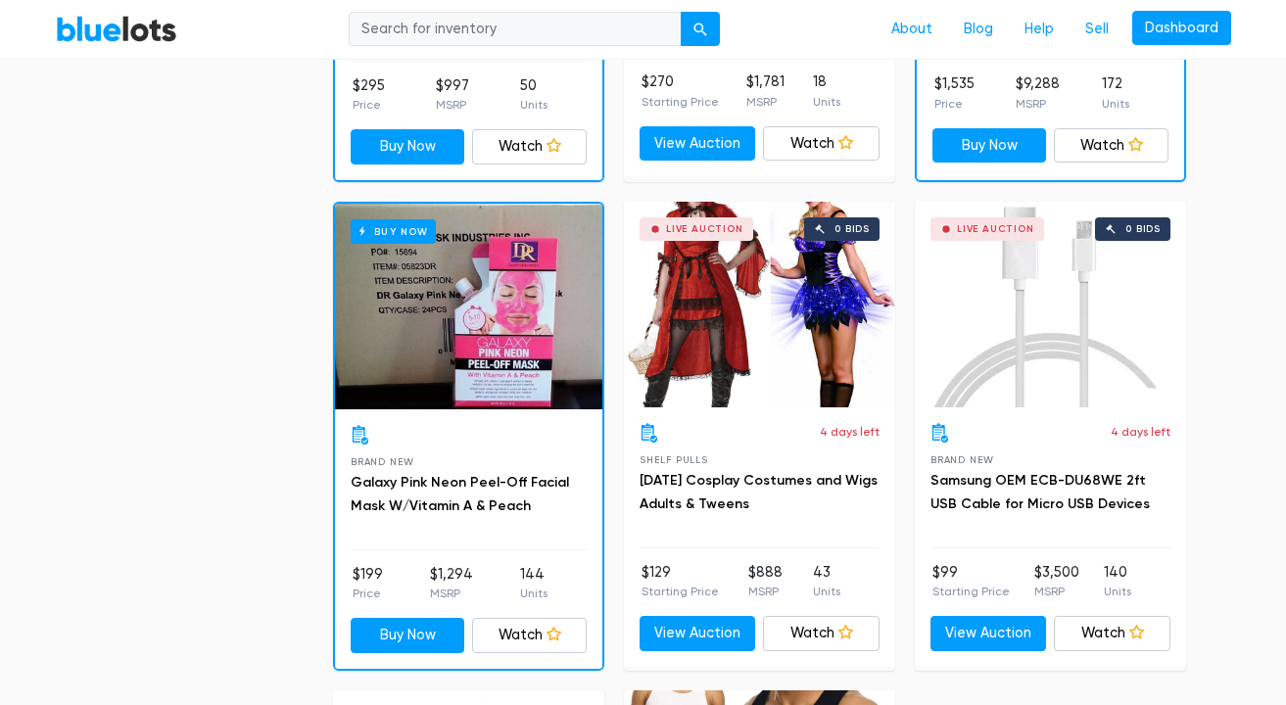
click at [701, 492] on h3 "[DATE] Cosplay Costumes and Wigs Adults & Tweens" at bounding box center [760, 492] width 240 height 47
click at [701, 505] on link "[DATE] Cosplay Costumes and Wigs Adults & Tweens" at bounding box center [759, 492] width 238 height 40
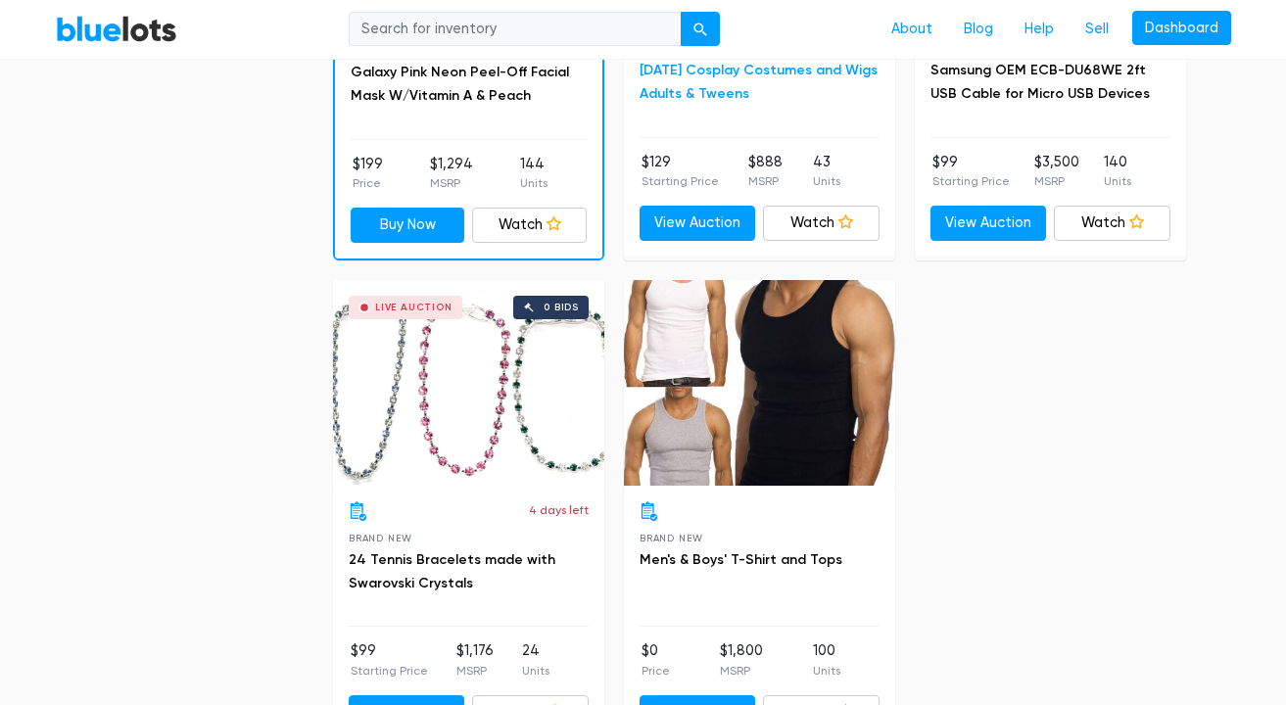
scroll to position [1510, 0]
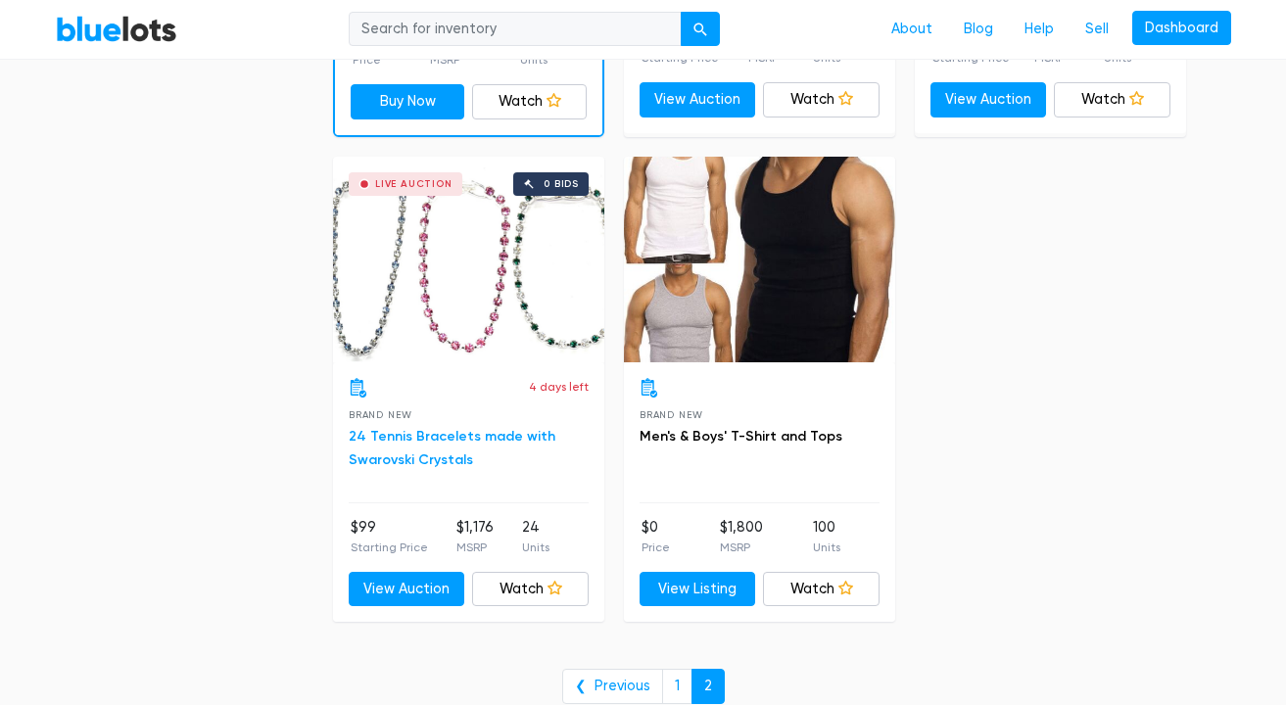
click at [479, 438] on link "24 Tennis Bracelets made with Swarovski Crystals" at bounding box center [452, 448] width 207 height 40
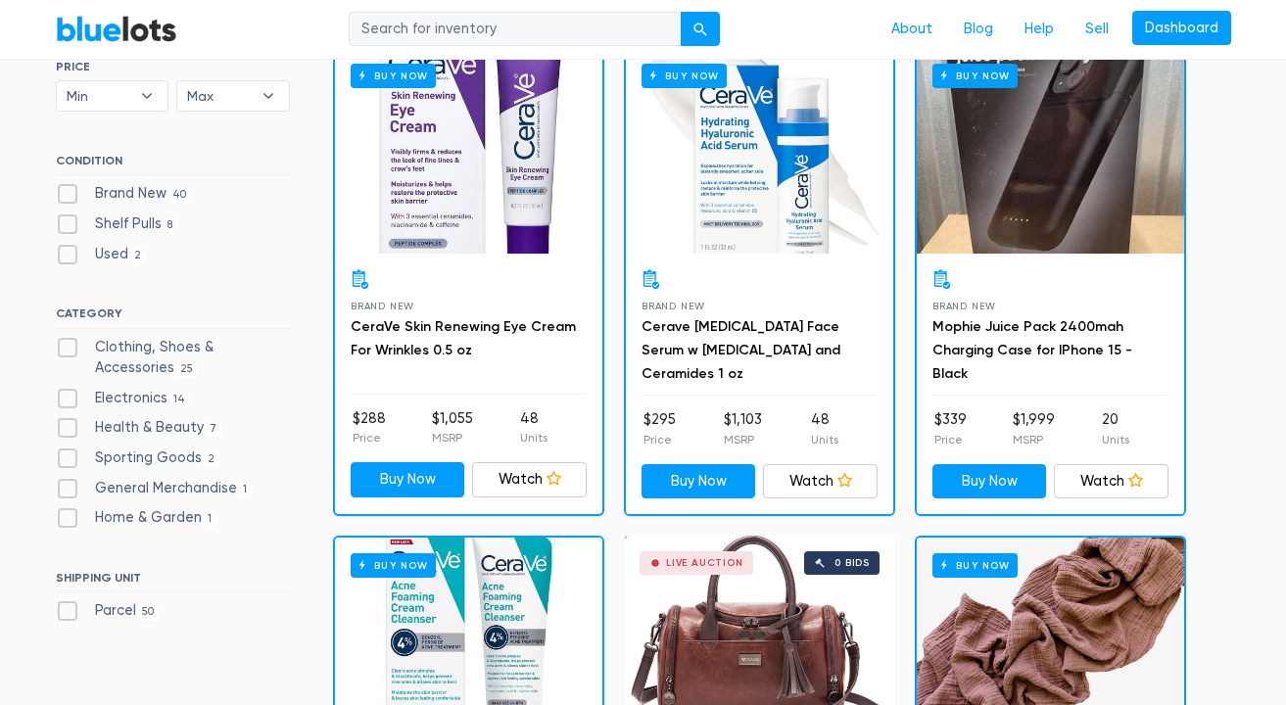
scroll to position [0, 0]
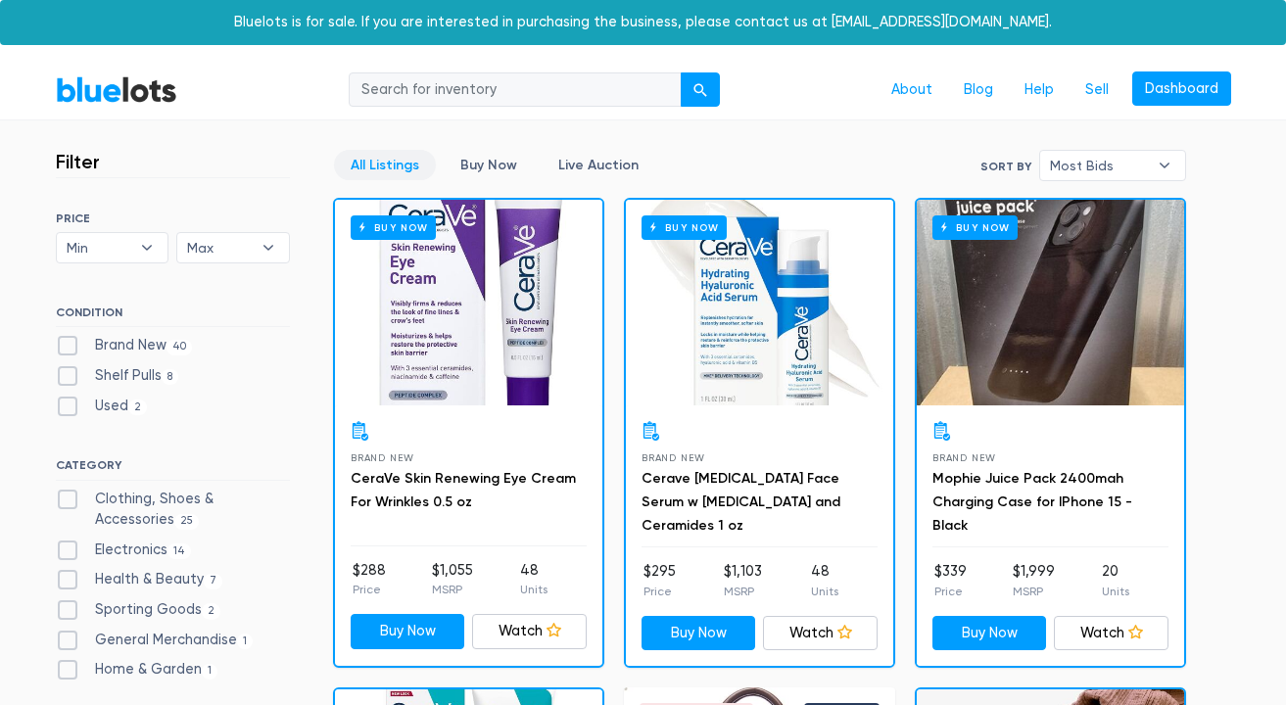
click at [154, 85] on link "BlueLots" at bounding box center [116, 89] width 121 height 28
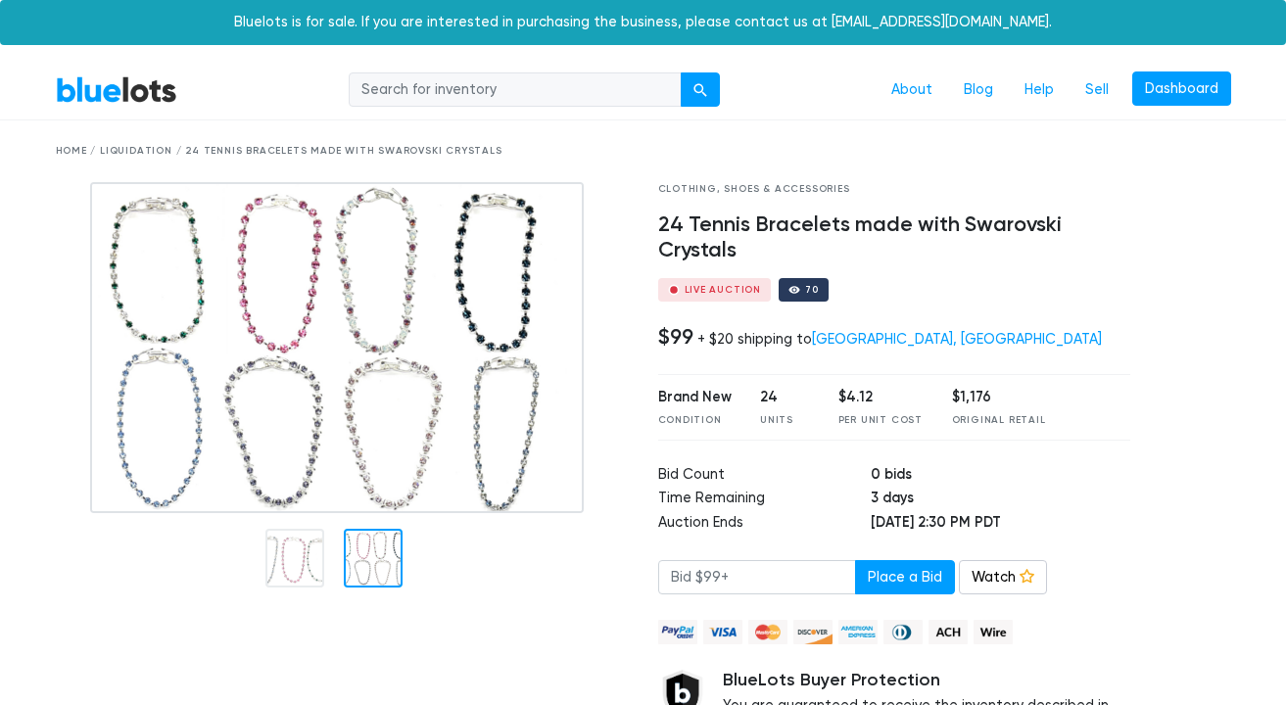
click at [387, 564] on div at bounding box center [373, 558] width 59 height 59
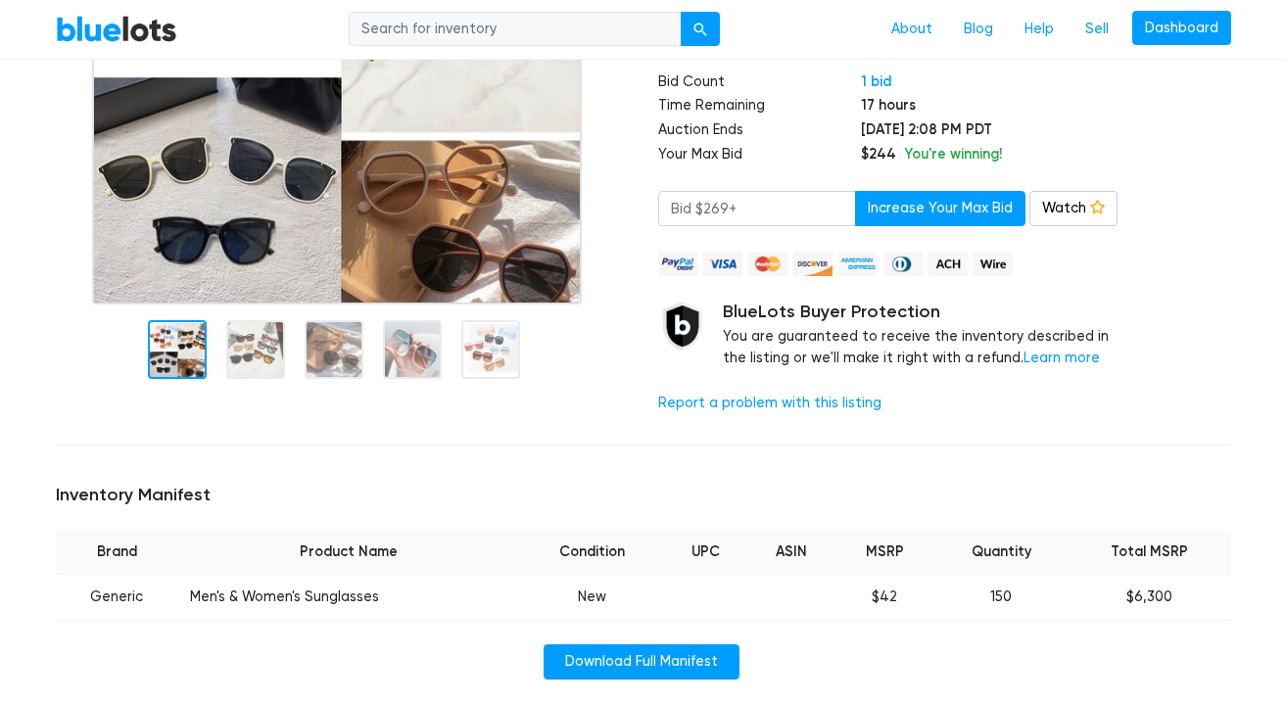
scroll to position [27, 0]
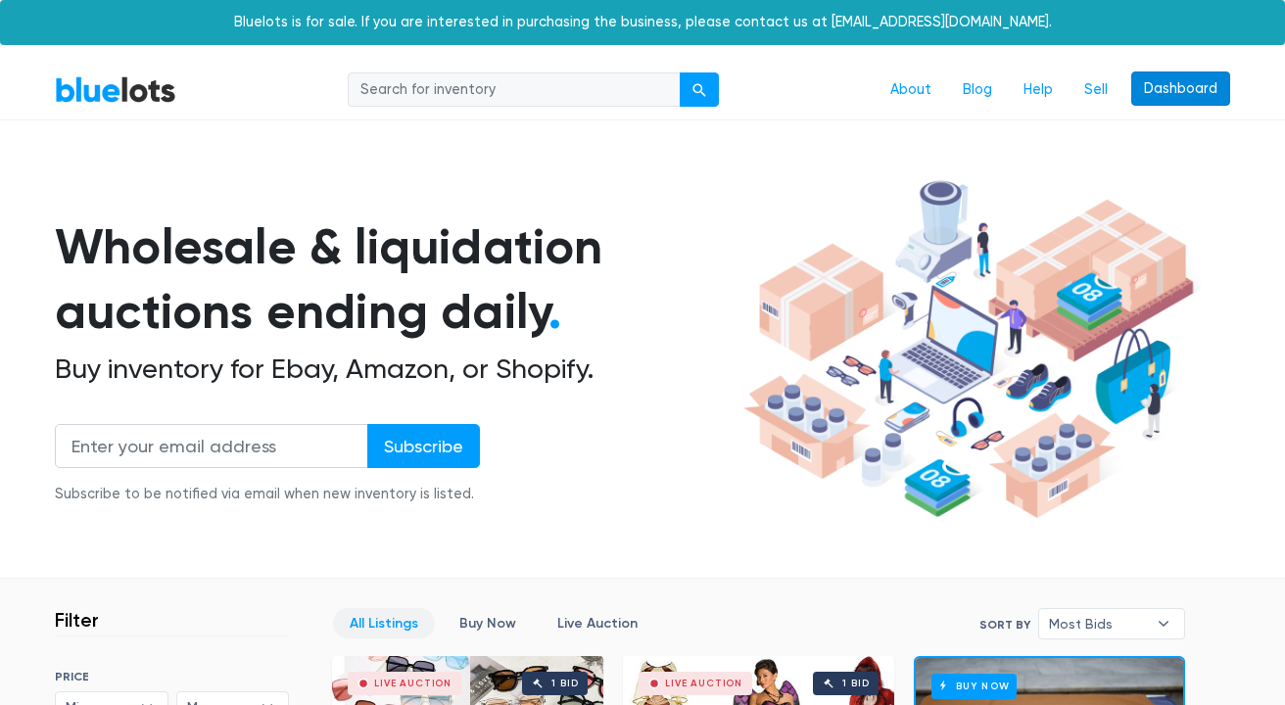
click at [1155, 97] on link "Dashboard" at bounding box center [1180, 88] width 99 height 35
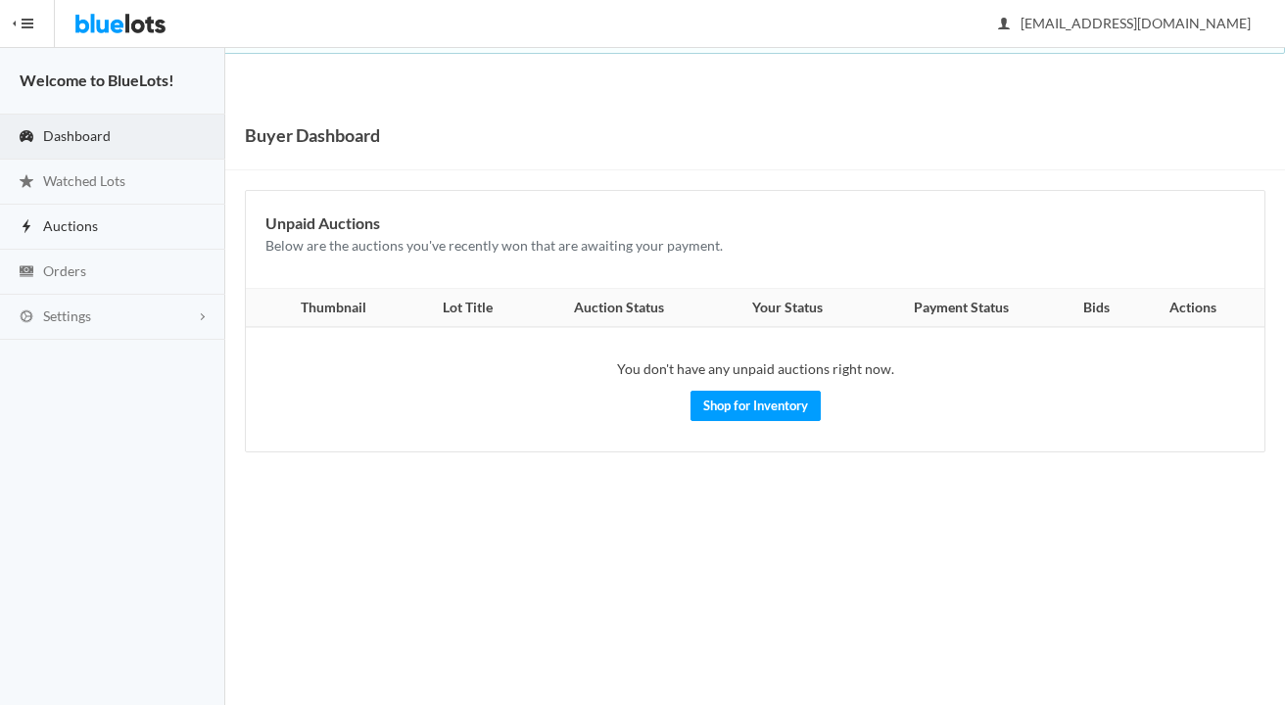
click at [103, 220] on link "Auctions" at bounding box center [112, 227] width 225 height 45
